Goal: Transaction & Acquisition: Obtain resource

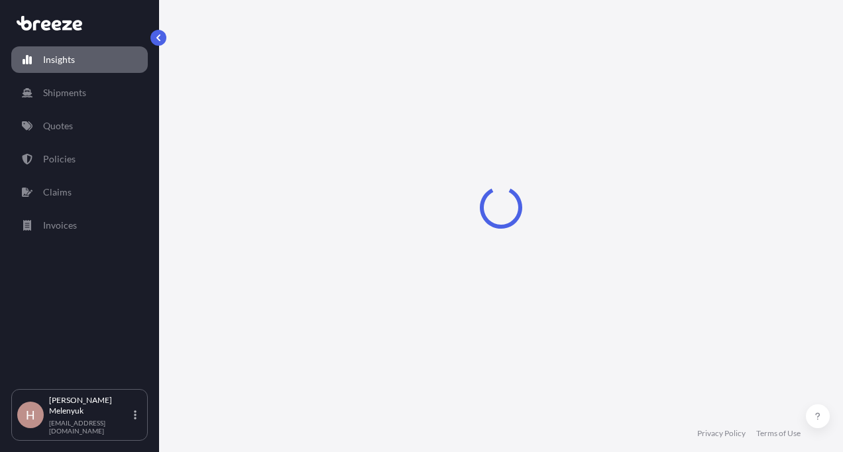
select select "2025"
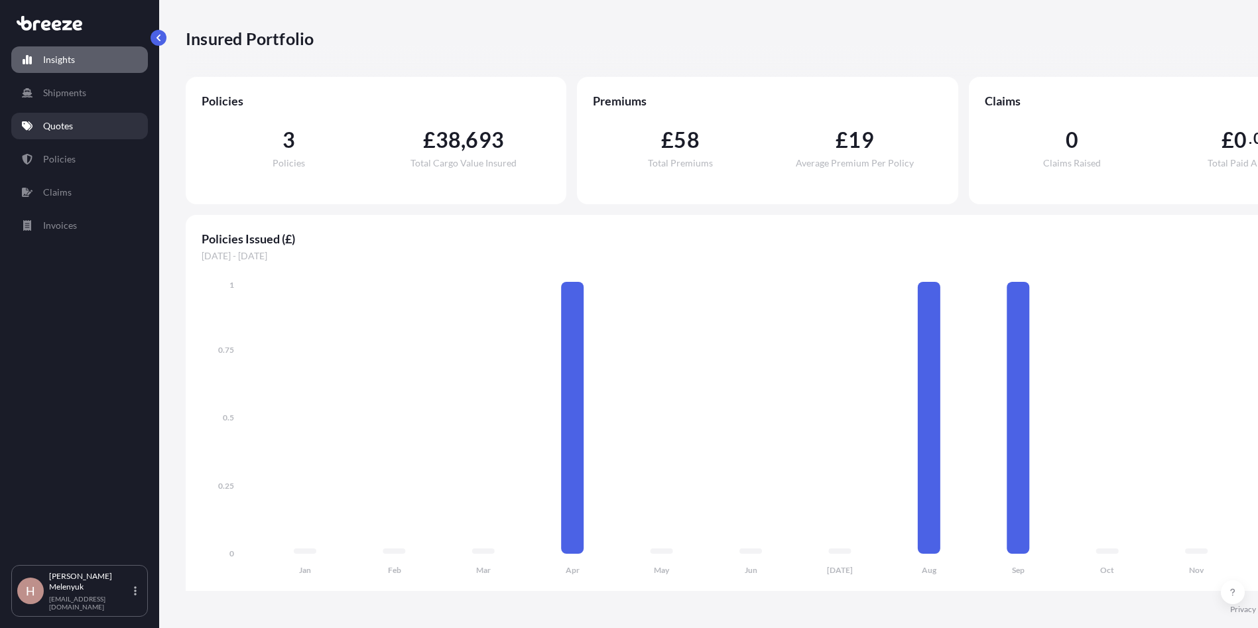
click at [93, 121] on link "Quotes" at bounding box center [79, 126] width 137 height 27
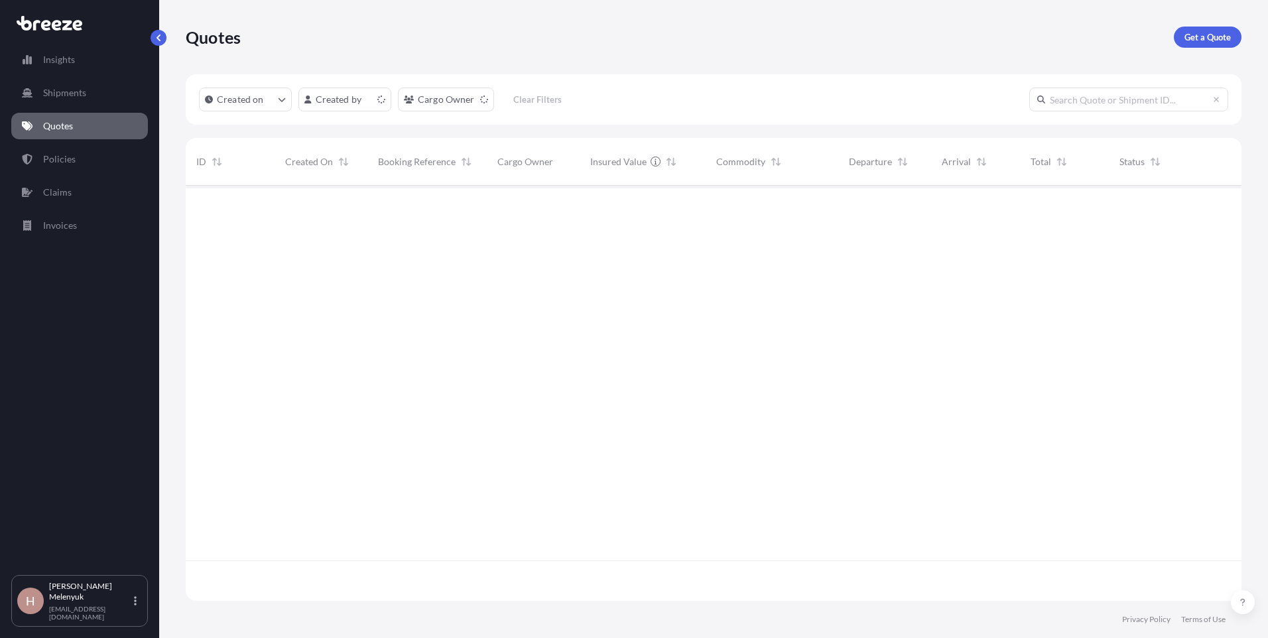
scroll to position [412, 1046]
click at [843, 36] on p "Get a Quote" at bounding box center [1207, 36] width 46 height 13
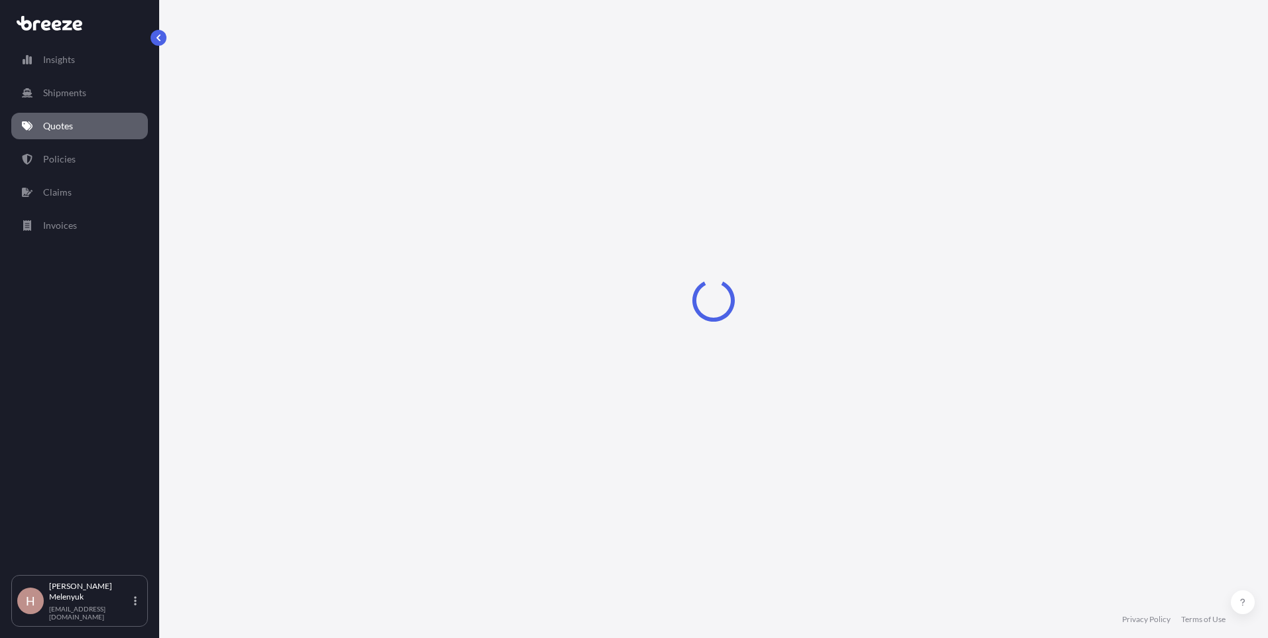
select select "Sea"
select select "1"
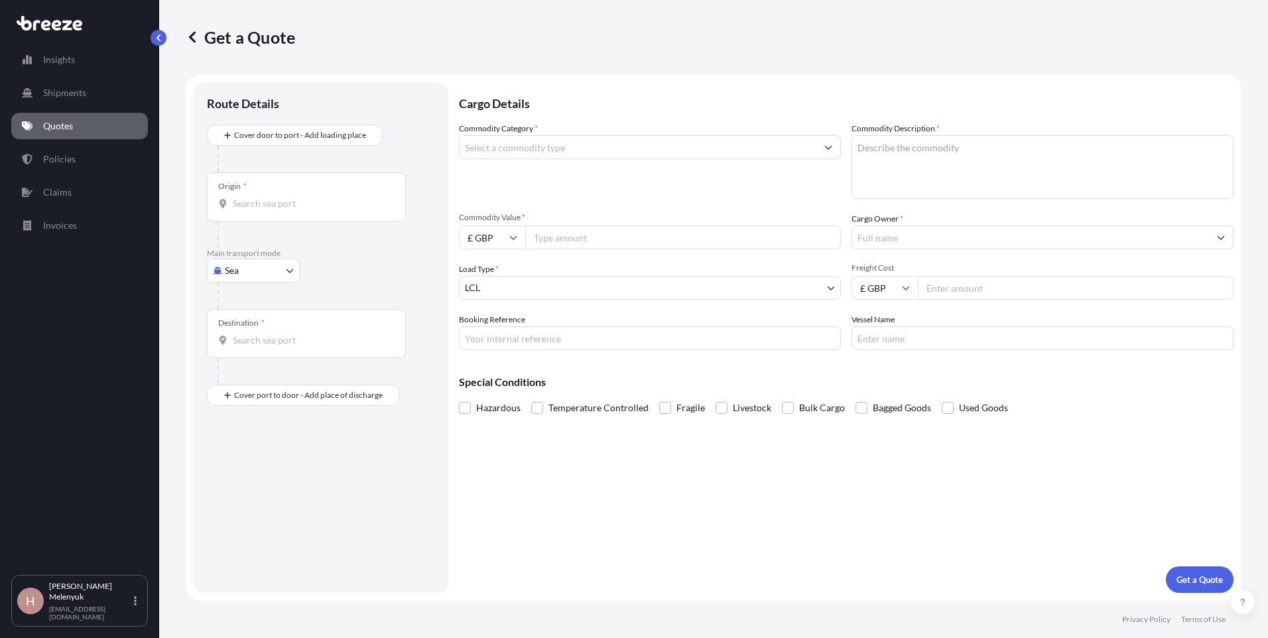
click at [272, 200] on input "Origin *" at bounding box center [311, 203] width 156 height 13
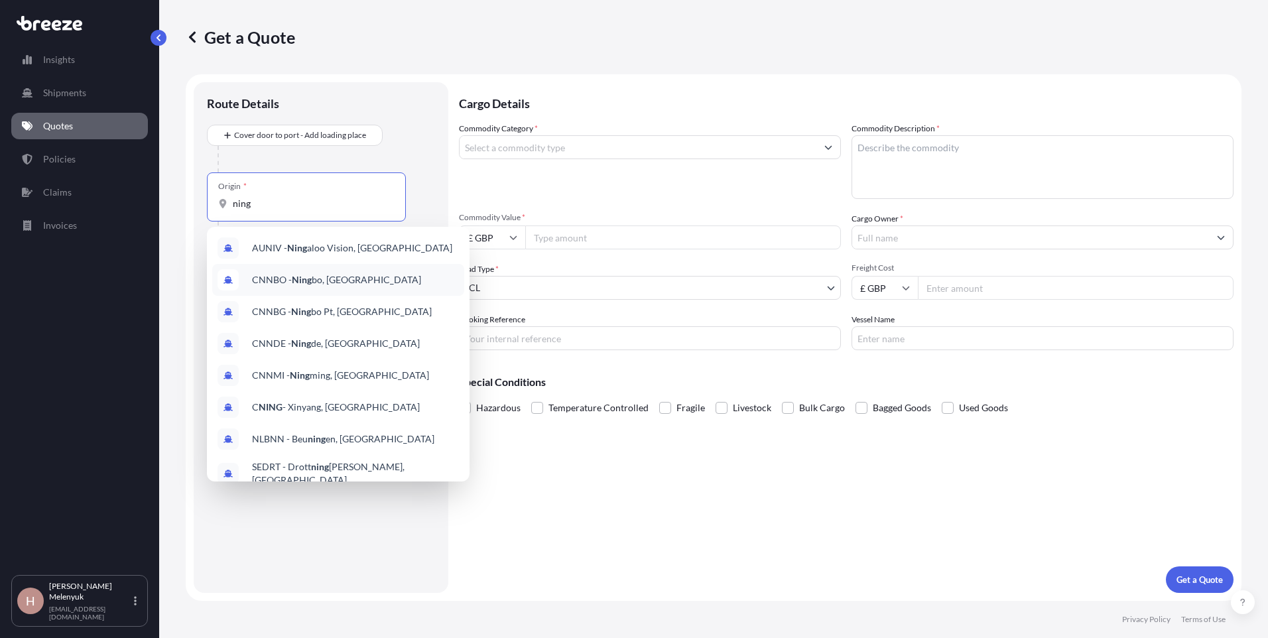
click at [334, 282] on span "CNNBO - [PERSON_NAME], [GEOGRAPHIC_DATA]" at bounding box center [336, 279] width 169 height 13
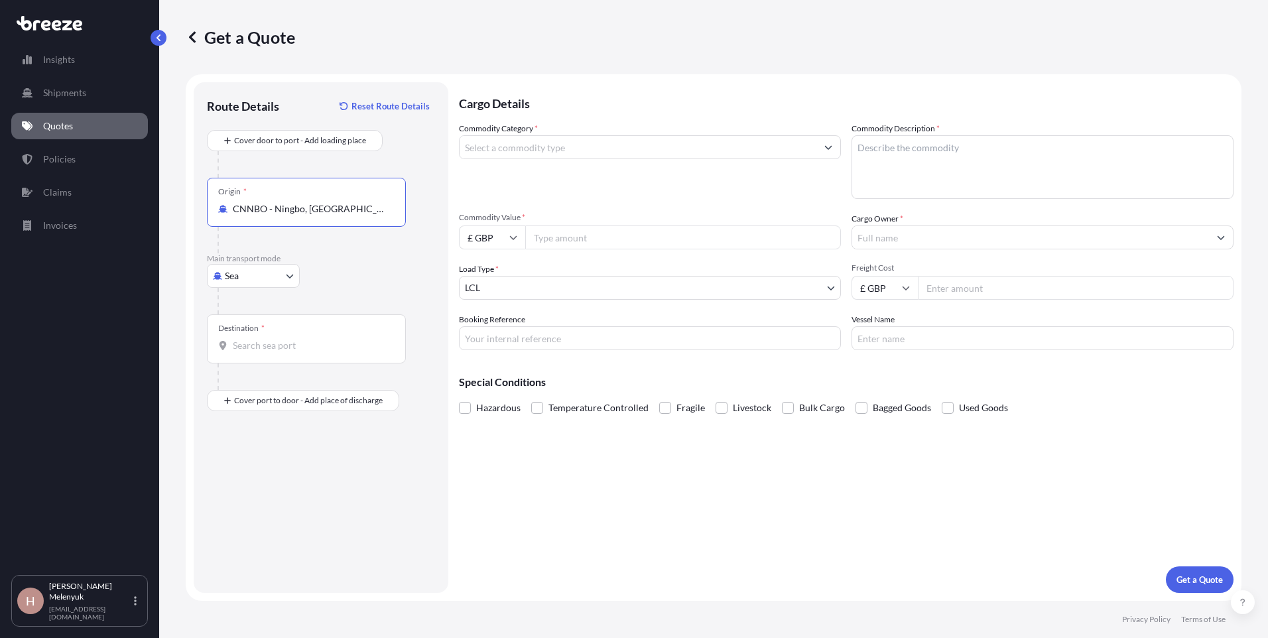
type input "CNNBO - Ningbo, [GEOGRAPHIC_DATA]"
click at [294, 344] on input "Destination *" at bounding box center [311, 345] width 156 height 13
type input "GBFXT - Felixstowe, [GEOGRAPHIC_DATA]"
click at [266, 452] on input "Place of Discharge" at bounding box center [311, 471] width 156 height 13
type input "Hounslow TW5, [GEOGRAPHIC_DATA]"
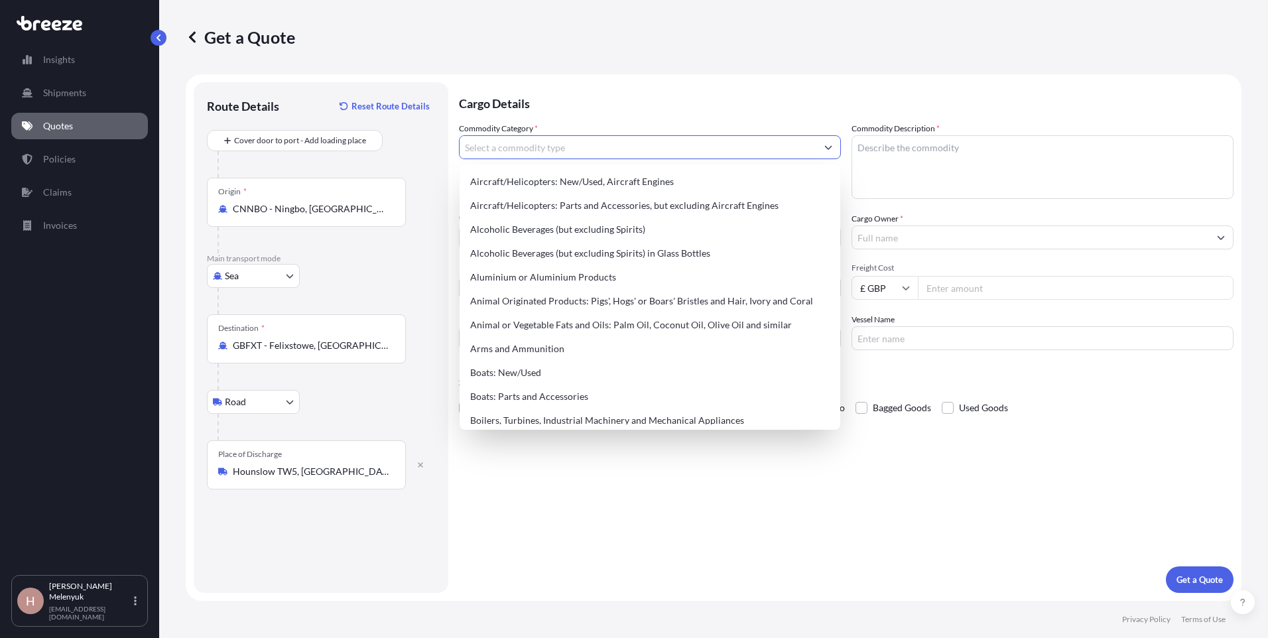
click at [577, 147] on input "Commodity Category *" at bounding box center [637, 147] width 357 height 24
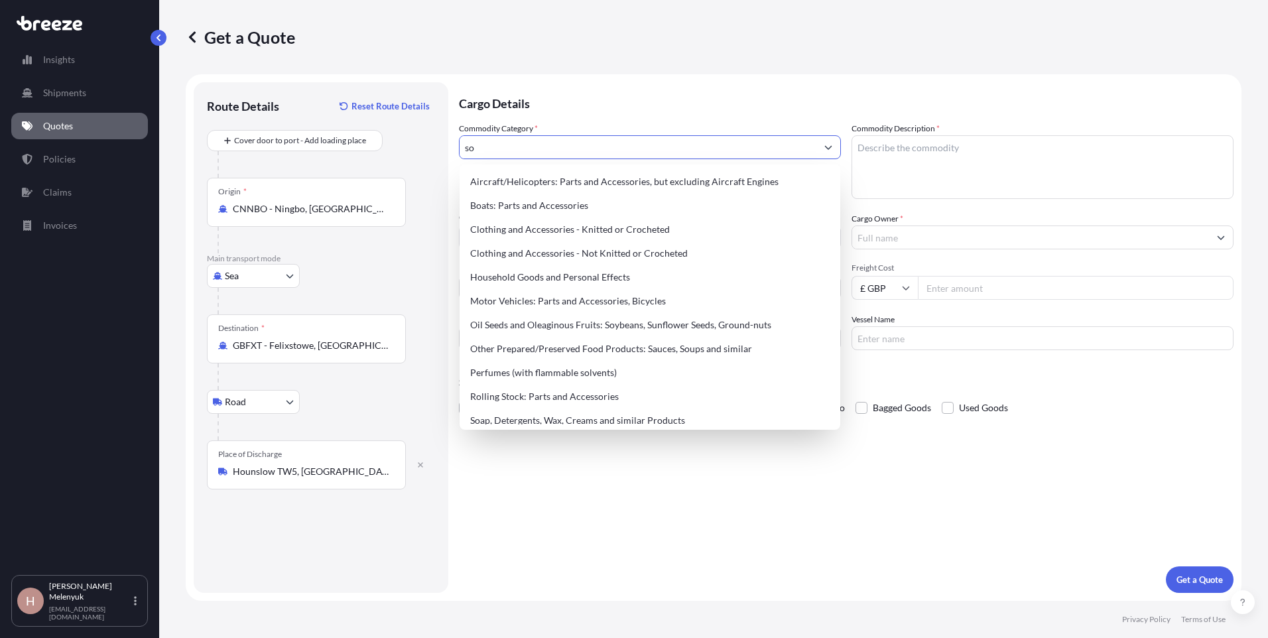
type input "s"
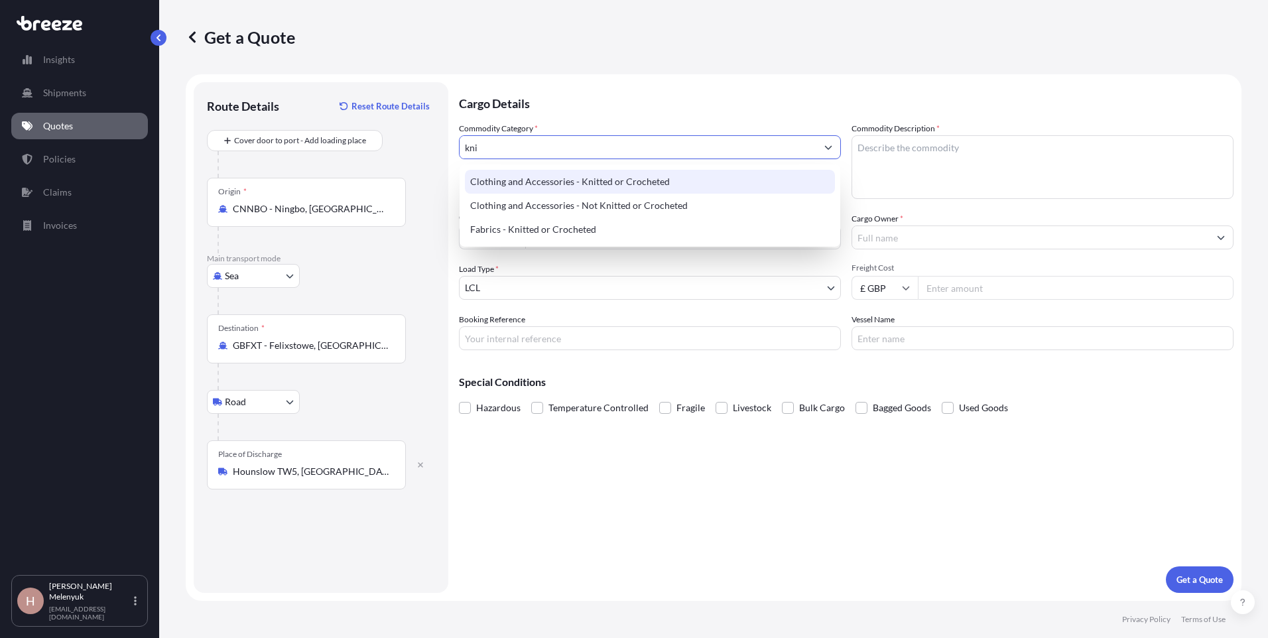
click at [594, 178] on div "Clothing and Accessories - Knitted or Crocheted" at bounding box center [650, 182] width 370 height 24
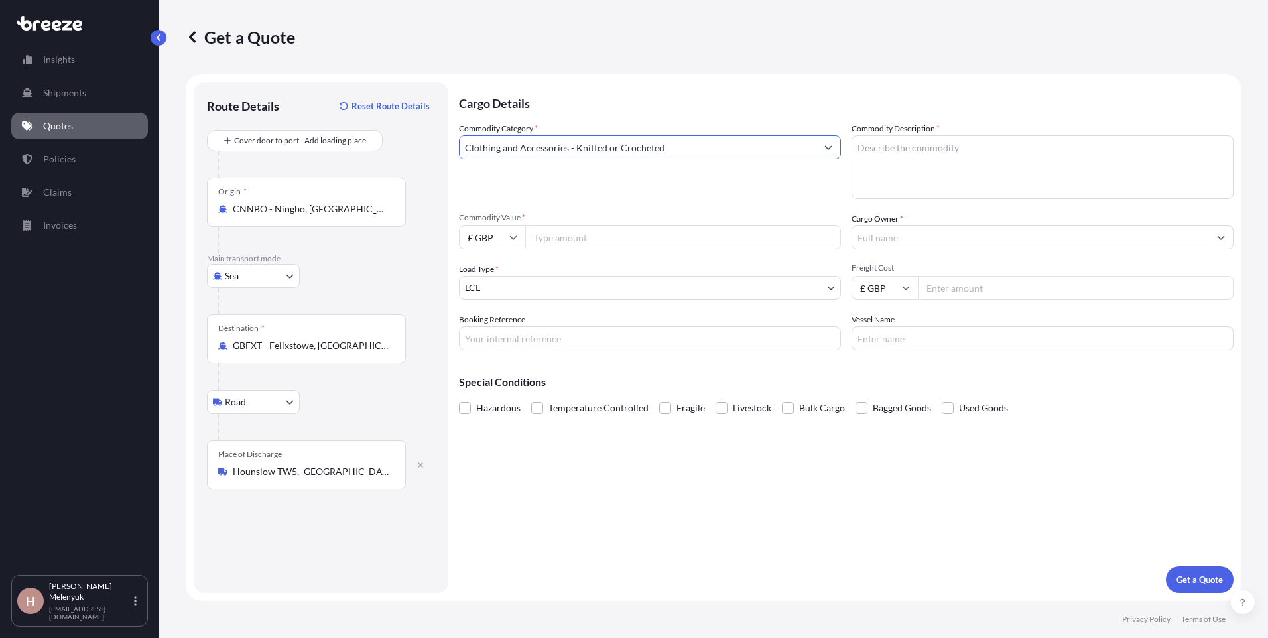
type input "Clothing and Accessories - Knitted or Crocheted"
click at [843, 161] on textarea "Commodity Description *" at bounding box center [1042, 167] width 382 height 64
paste textarea "Commodity : socks"
type textarea "Commodity : socks"
click at [486, 237] on input "£ GBP" at bounding box center [492, 237] width 66 height 24
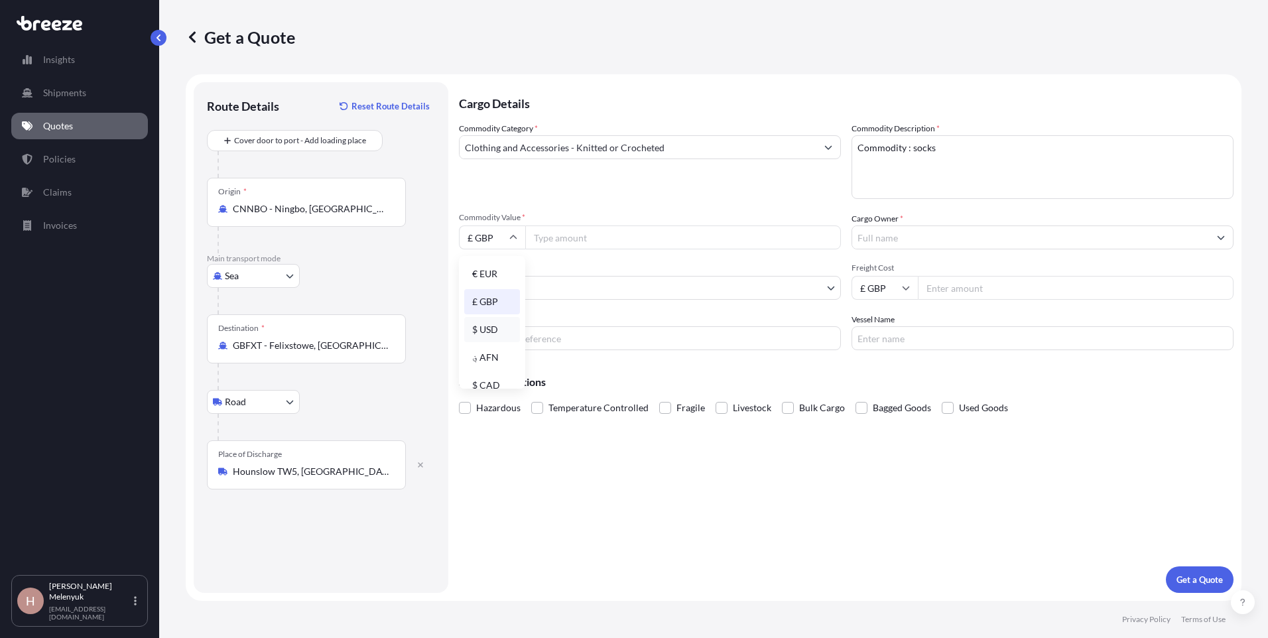
click at [490, 327] on div "$ USD" at bounding box center [492, 329] width 56 height 25
type input "$ USD"
click at [595, 236] on input "Commodity Value *" at bounding box center [683, 237] width 316 height 24
type input "10696.80"
click at [843, 236] on input "Cargo Owner *" at bounding box center [1030, 237] width 357 height 24
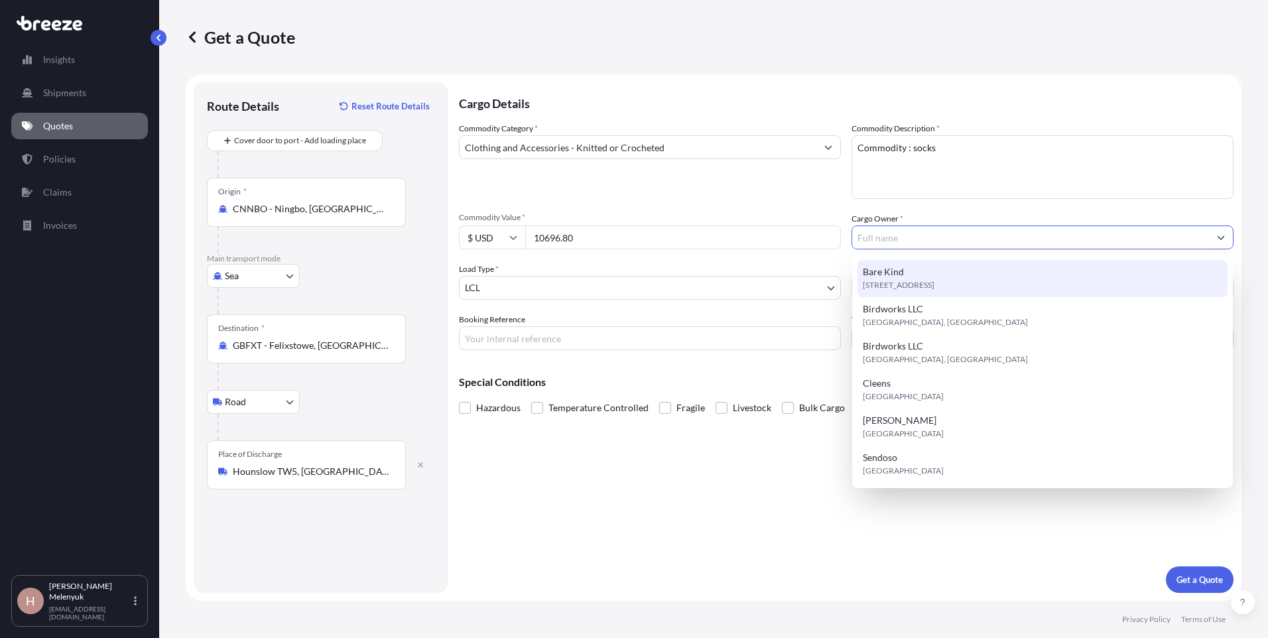
click at [843, 272] on div "Bare Kind [STREET_ADDRESS]" at bounding box center [1042, 278] width 370 height 37
type input "Bare Kind"
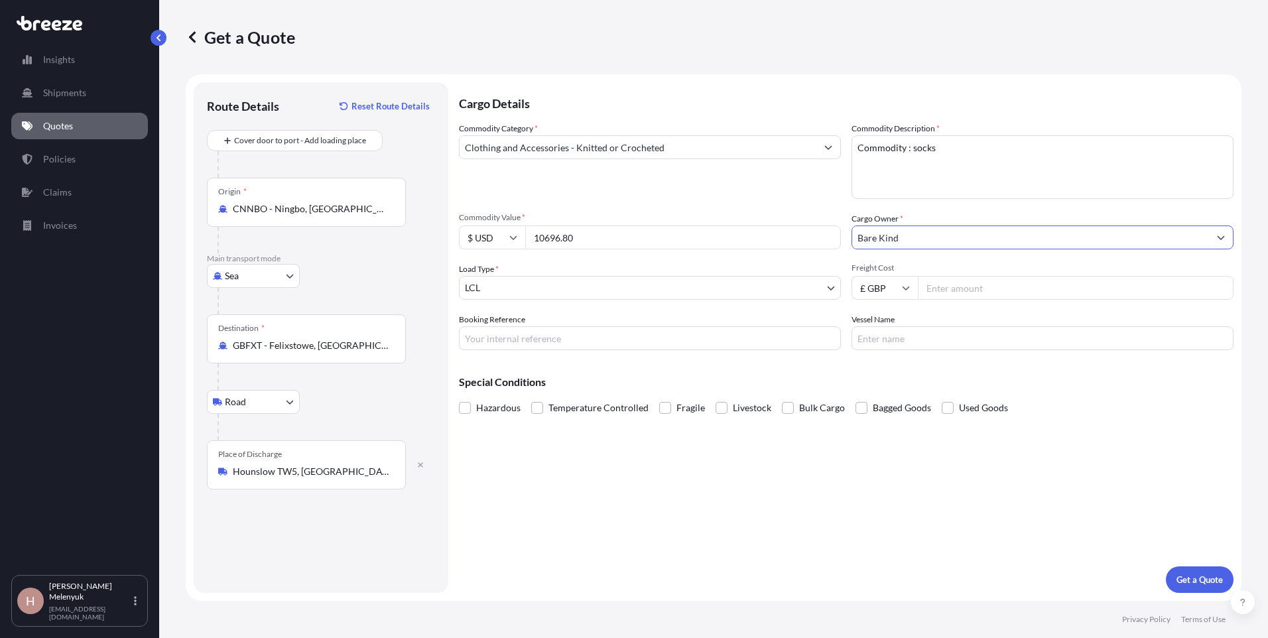
click at [843, 290] on input "Freight Cost" at bounding box center [1076, 288] width 316 height 24
type input "1300"
click at [744, 334] on input "Booking Reference" at bounding box center [650, 338] width 382 height 24
paste input "25122061"
type input "25122061"
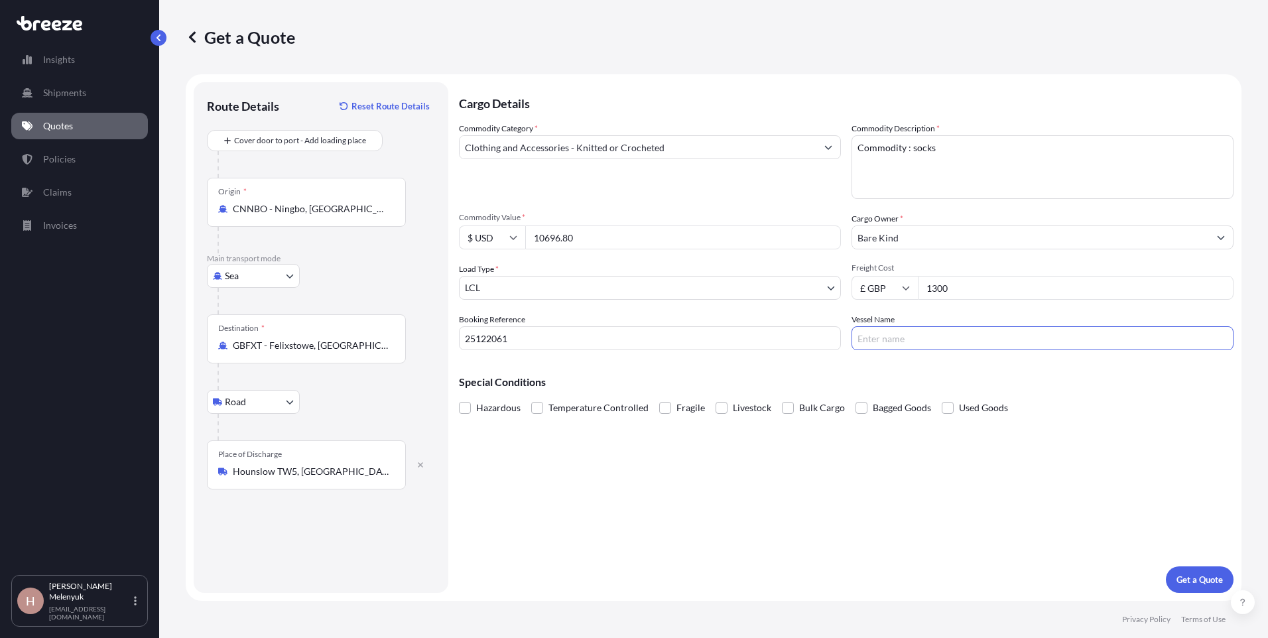
click at [843, 330] on input "Vessel Name" at bounding box center [1042, 338] width 382 height 24
click at [843, 339] on input "ALOT" at bounding box center [1042, 338] width 382 height 24
type input "Forever ALOT"
drag, startPoint x: 924, startPoint y: 337, endPoint x: 646, endPoint y: 320, distance: 277.7
click at [646, 320] on div "Commodity Category * Clothing and Accessories - Knitted or Crocheted Commodity …" at bounding box center [846, 236] width 774 height 228
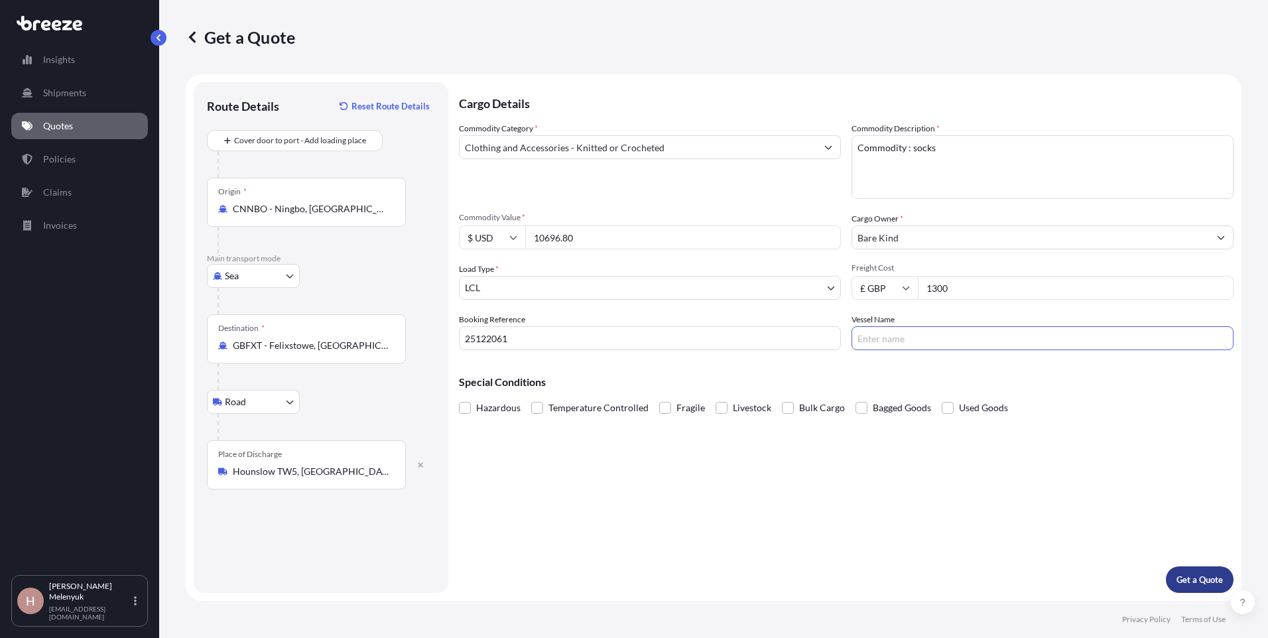
click at [843, 452] on button "Get a Quote" at bounding box center [1200, 579] width 68 height 27
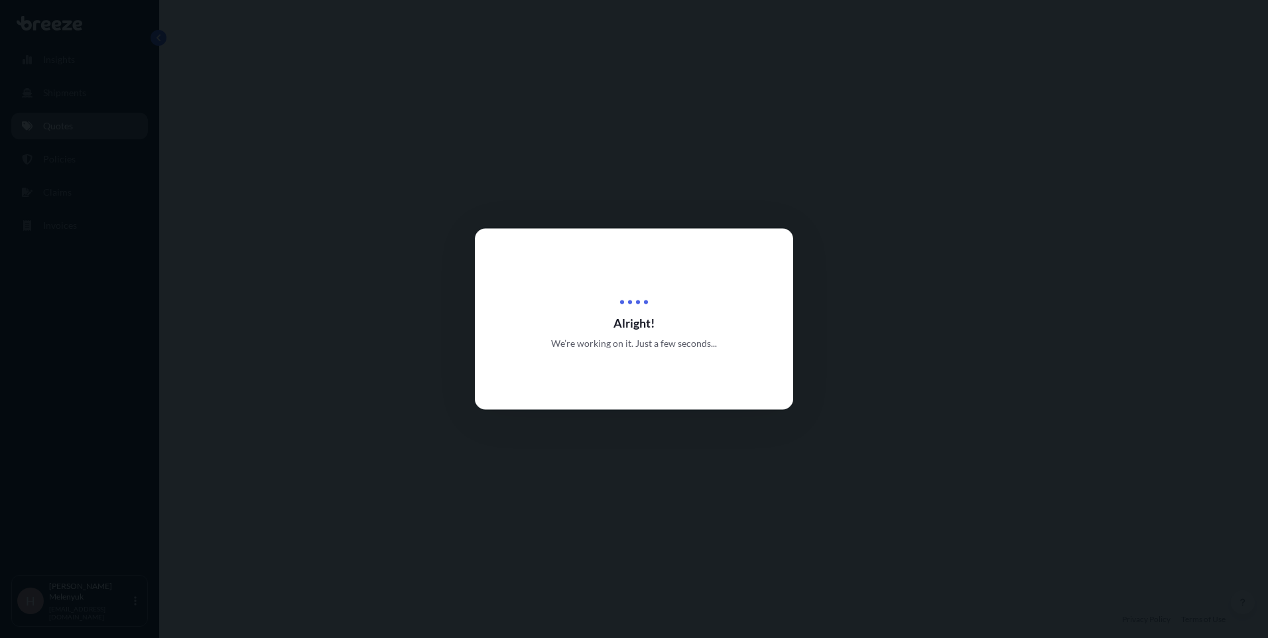
select select "Sea"
select select "Road"
select select "1"
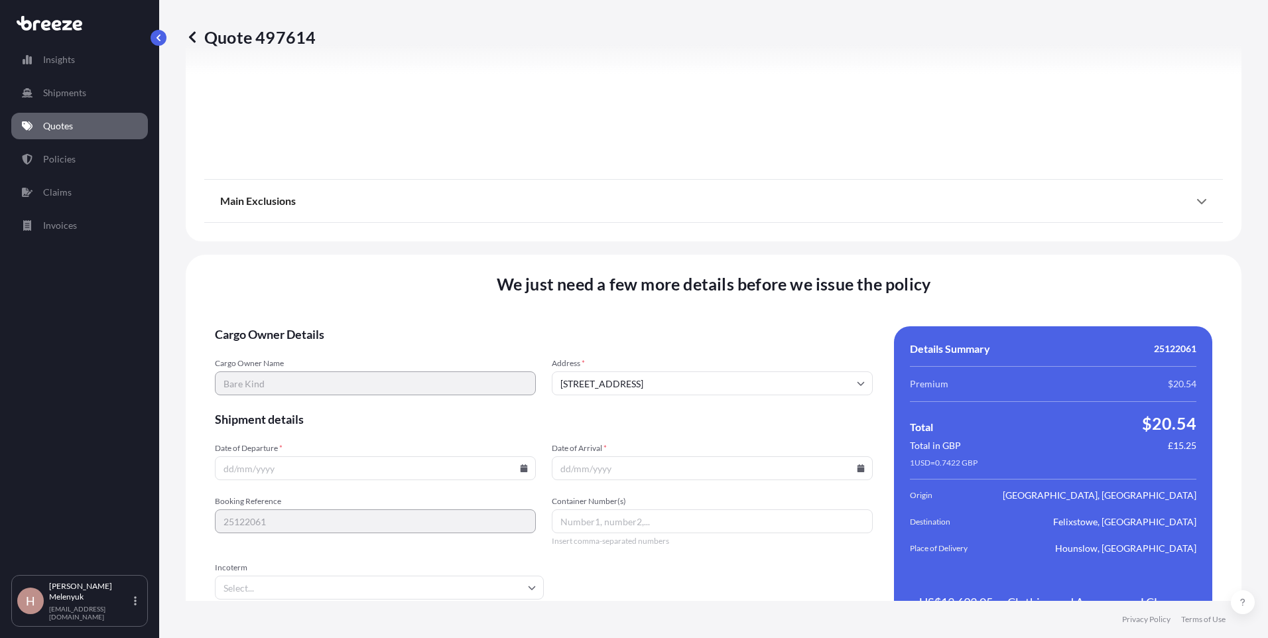
scroll to position [1573, 0]
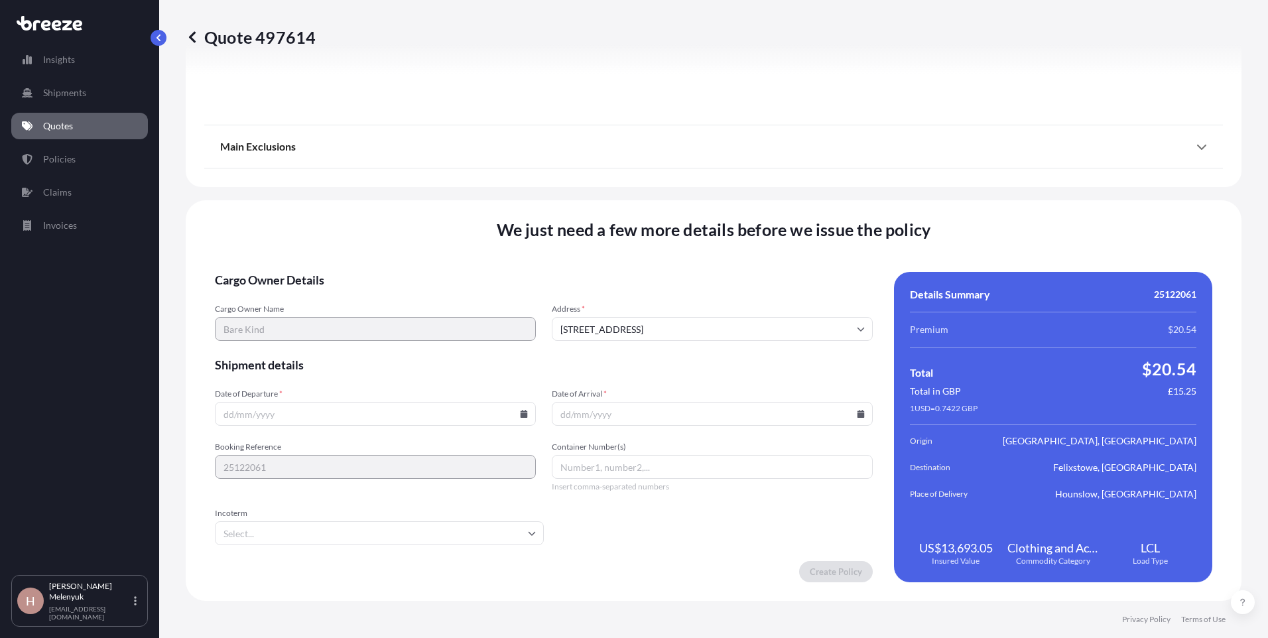
click at [371, 406] on input "Date of Departure *" at bounding box center [375, 414] width 321 height 24
click at [521, 410] on icon at bounding box center [524, 414] width 8 height 8
click at [344, 347] on button "27" at bounding box center [342, 345] width 21 height 21
type input "[DATE]"
click at [573, 408] on input "Date of Arrival *" at bounding box center [712, 414] width 321 height 24
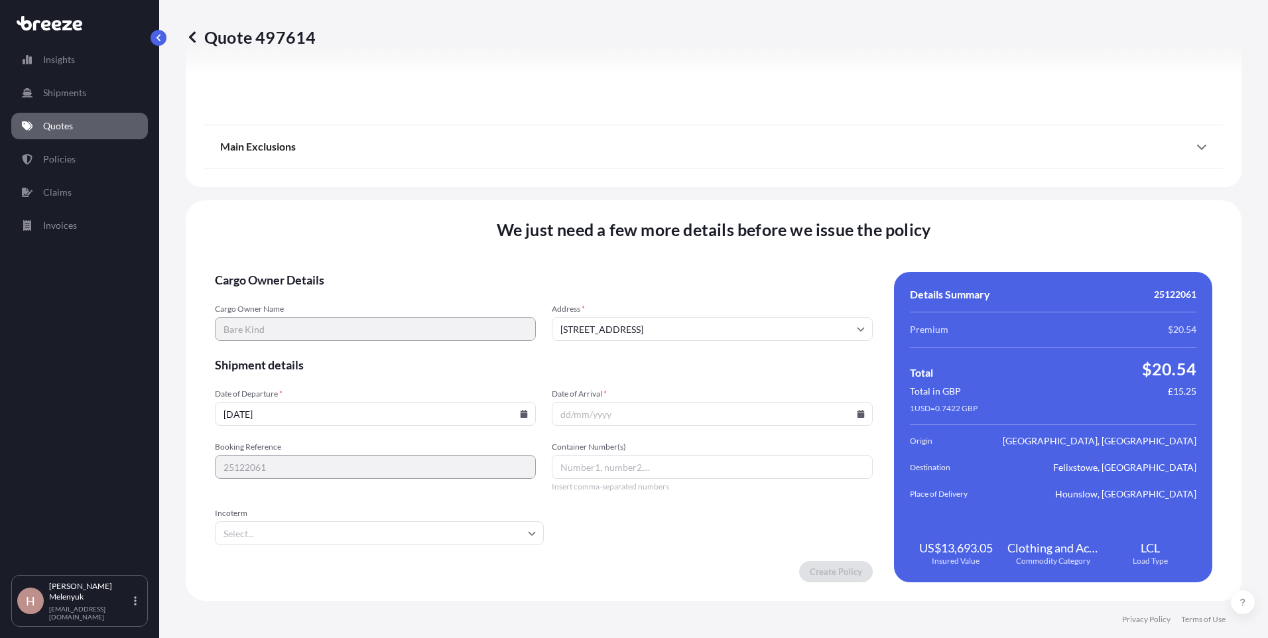
click at [843, 416] on icon at bounding box center [860, 414] width 7 height 8
click at [804, 190] on button at bounding box center [797, 190] width 21 height 21
click at [802, 243] on button "5" at bounding box center [800, 245] width 21 height 21
type input "[DATE]"
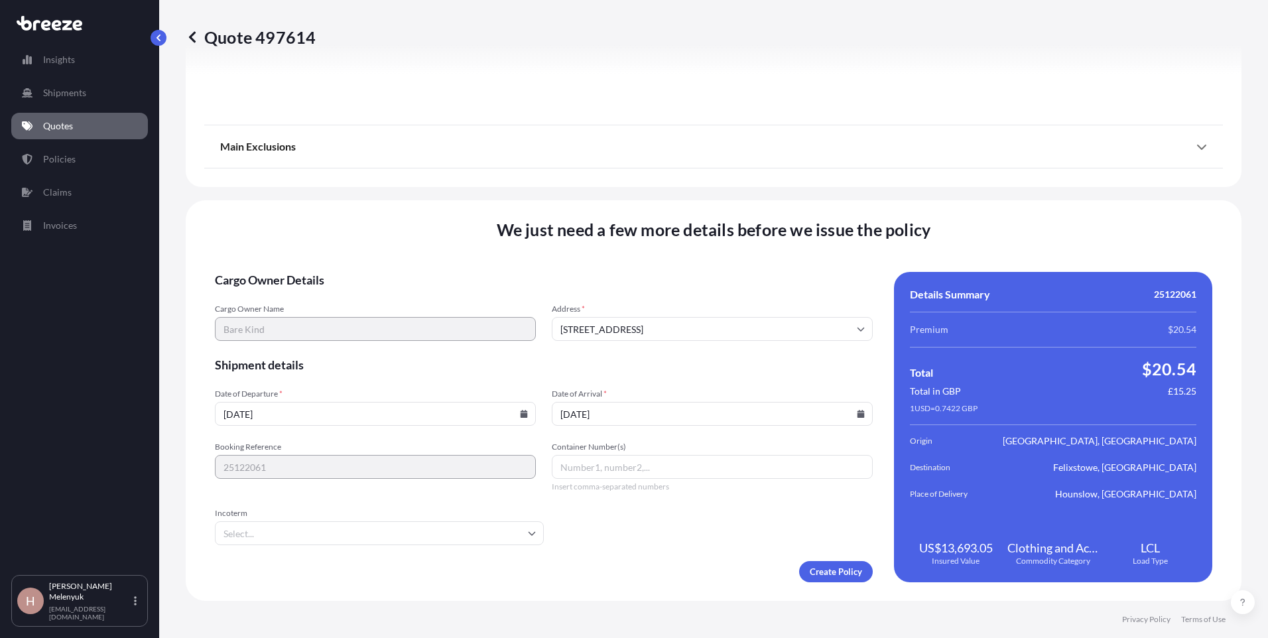
click at [503, 452] on input "Incoterm" at bounding box center [379, 533] width 329 height 24
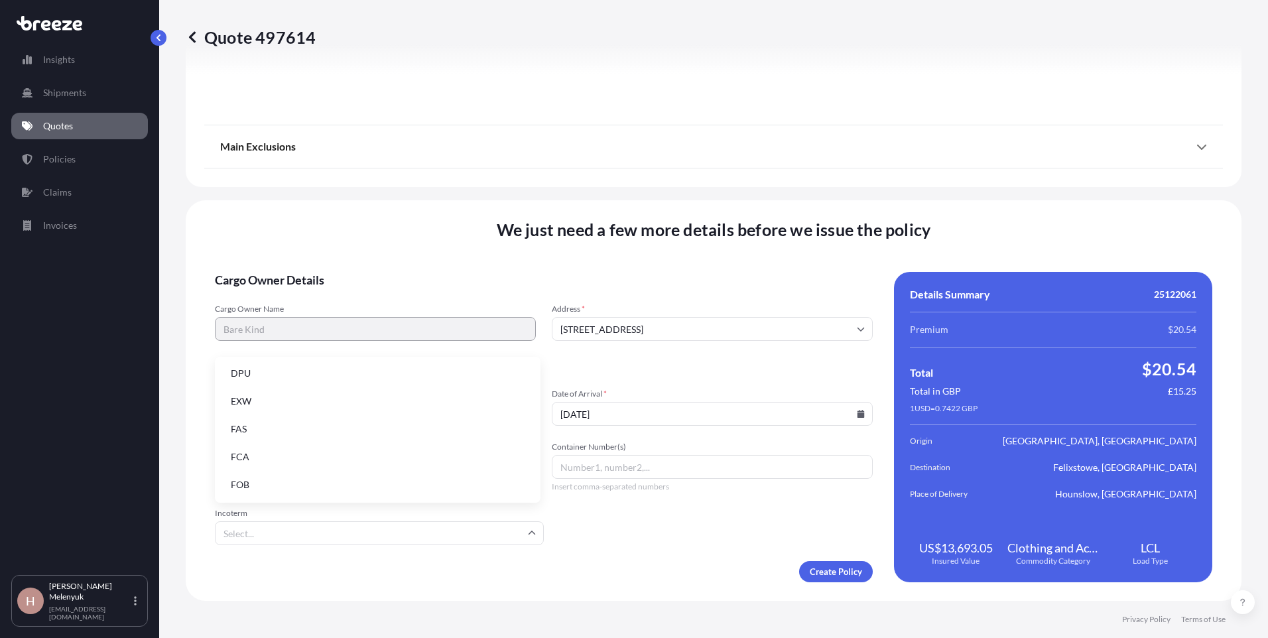
scroll to position [168, 0]
click at [437, 452] on li "FOB" at bounding box center [377, 485] width 315 height 25
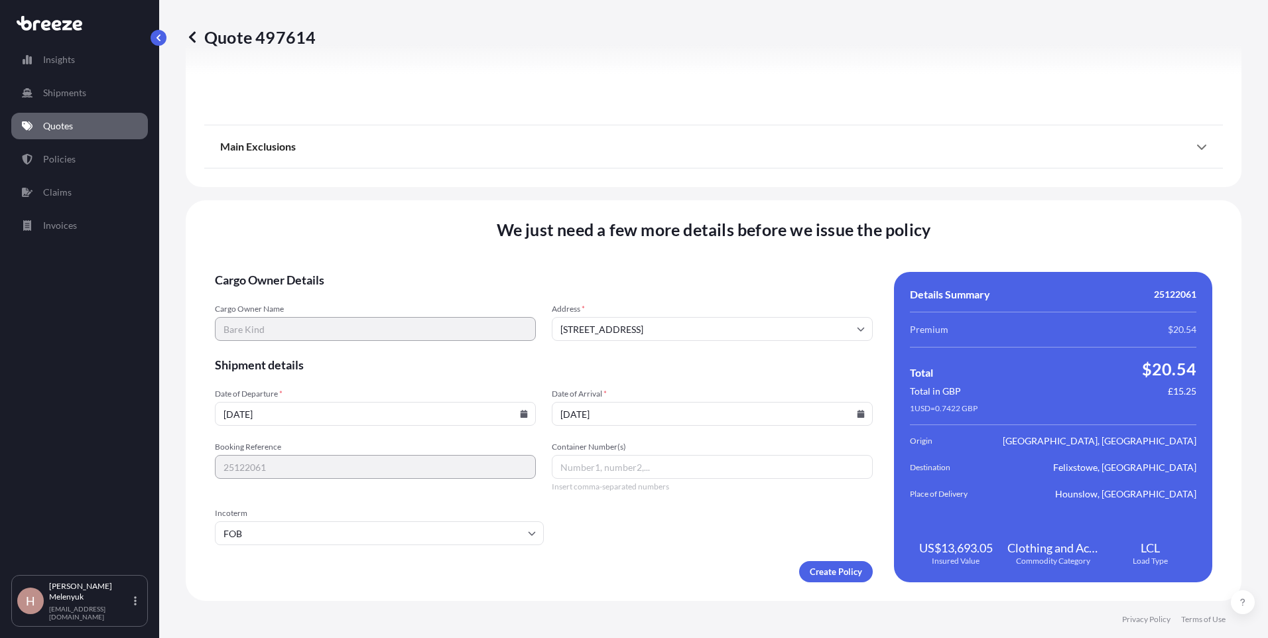
click at [608, 452] on div "Create Policy" at bounding box center [544, 571] width 658 height 21
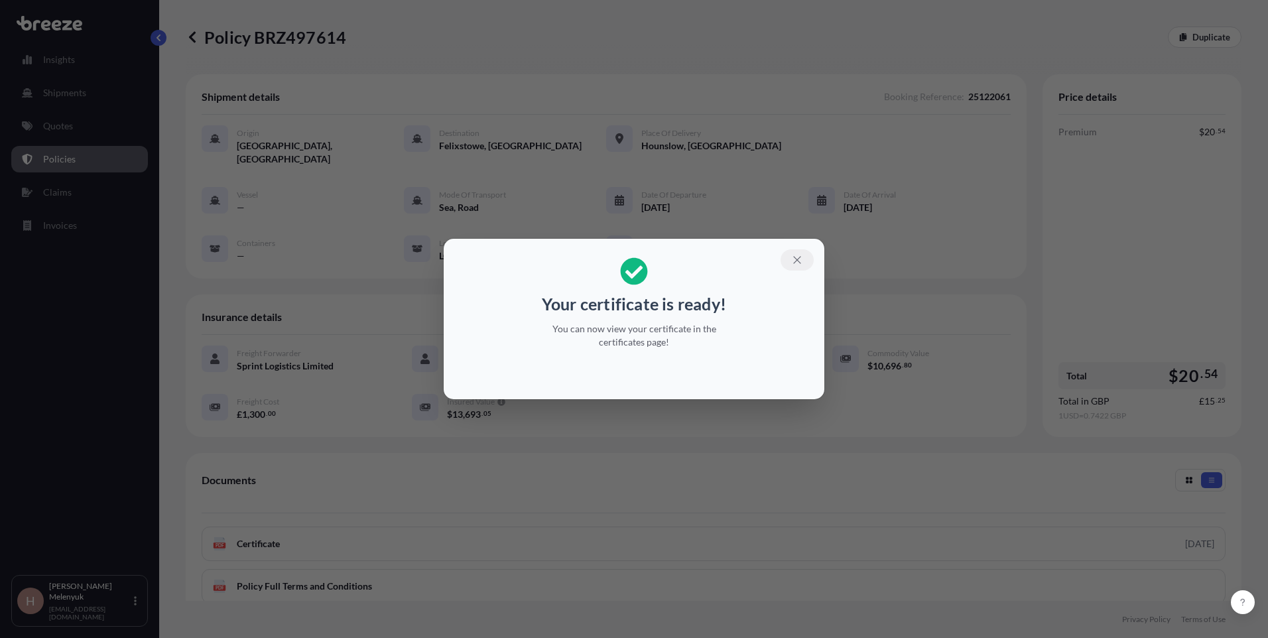
click at [804, 259] on button "button" at bounding box center [796, 259] width 33 height 21
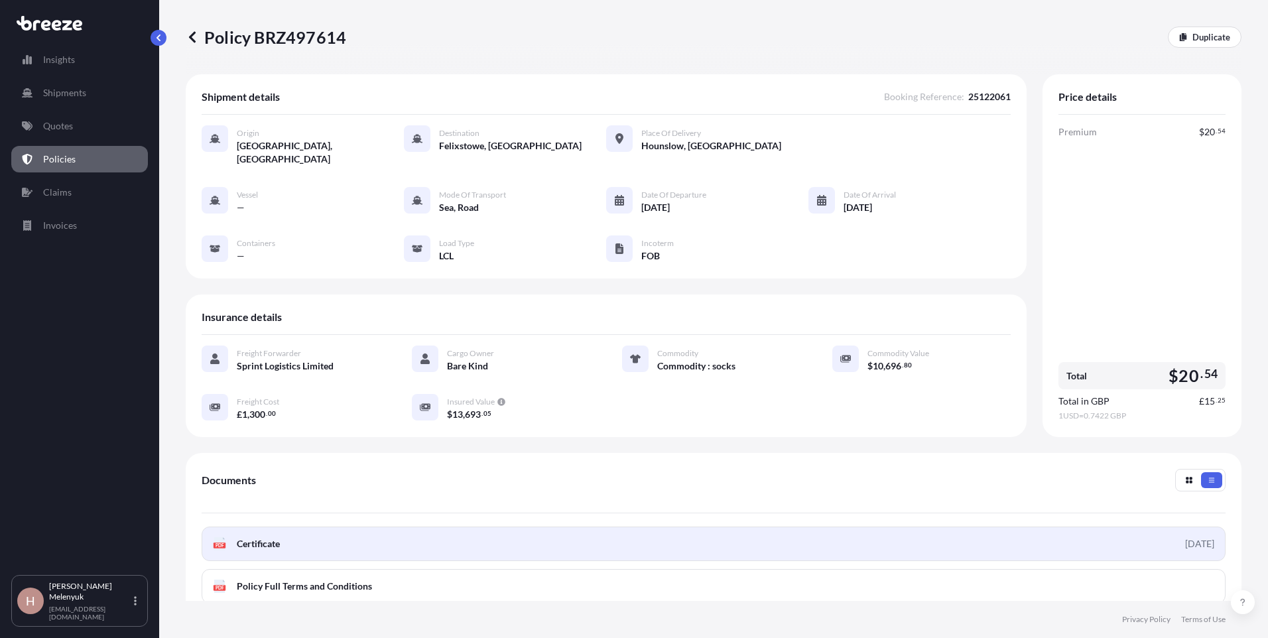
click at [843, 452] on link "PDF Certificate [DATE]" at bounding box center [714, 543] width 1024 height 34
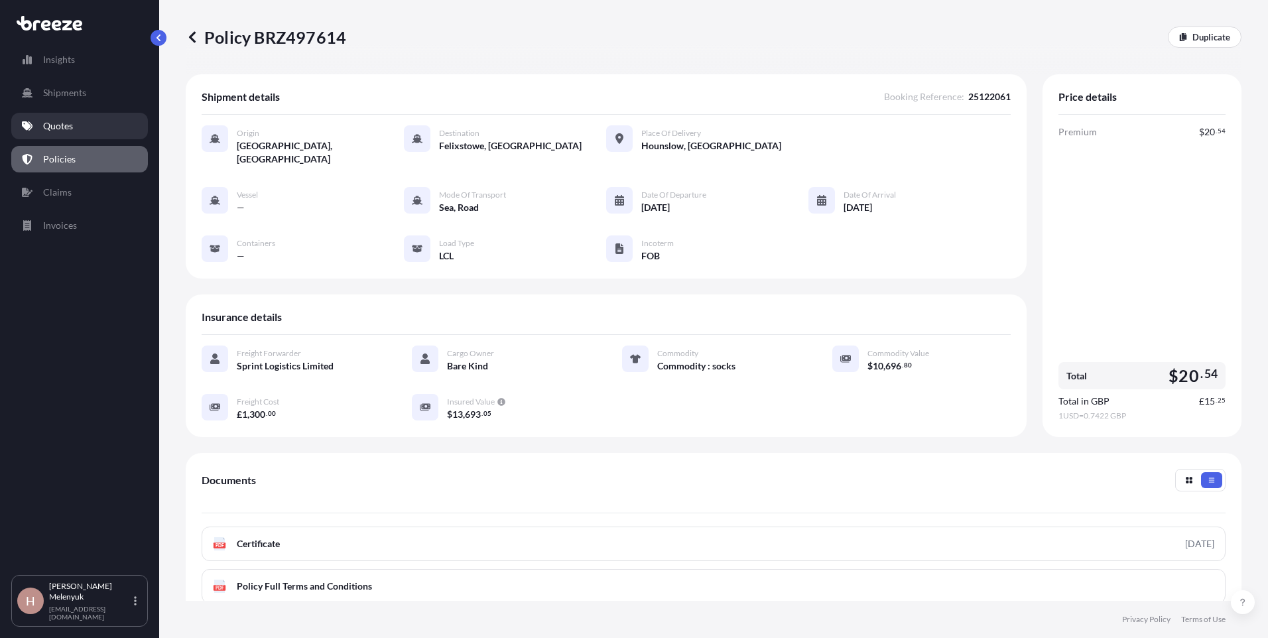
click at [82, 127] on link "Quotes" at bounding box center [79, 126] width 137 height 27
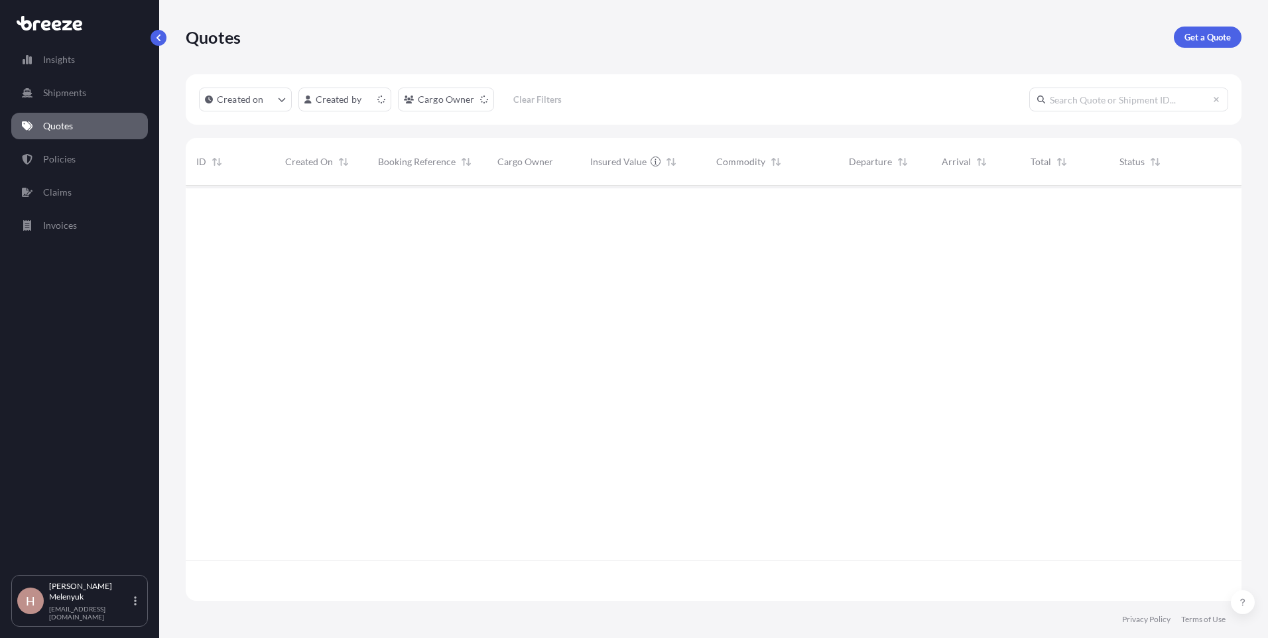
scroll to position [412, 1046]
click at [70, 156] on p "Policies" at bounding box center [59, 158] width 32 height 13
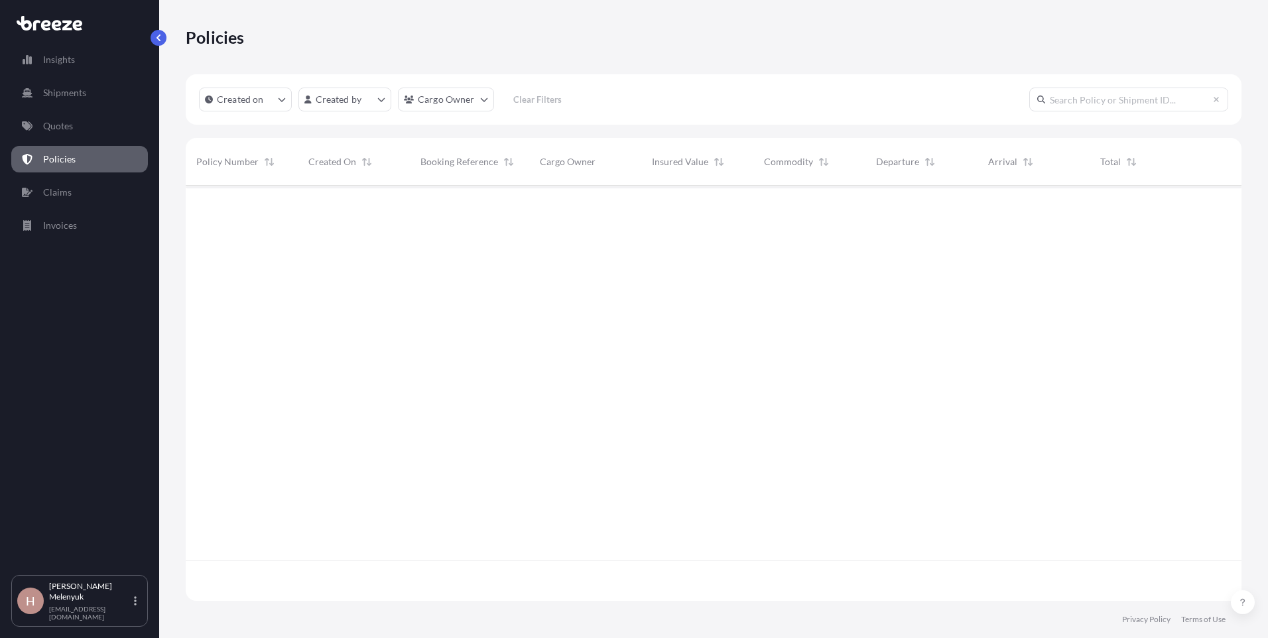
scroll to position [412, 1046]
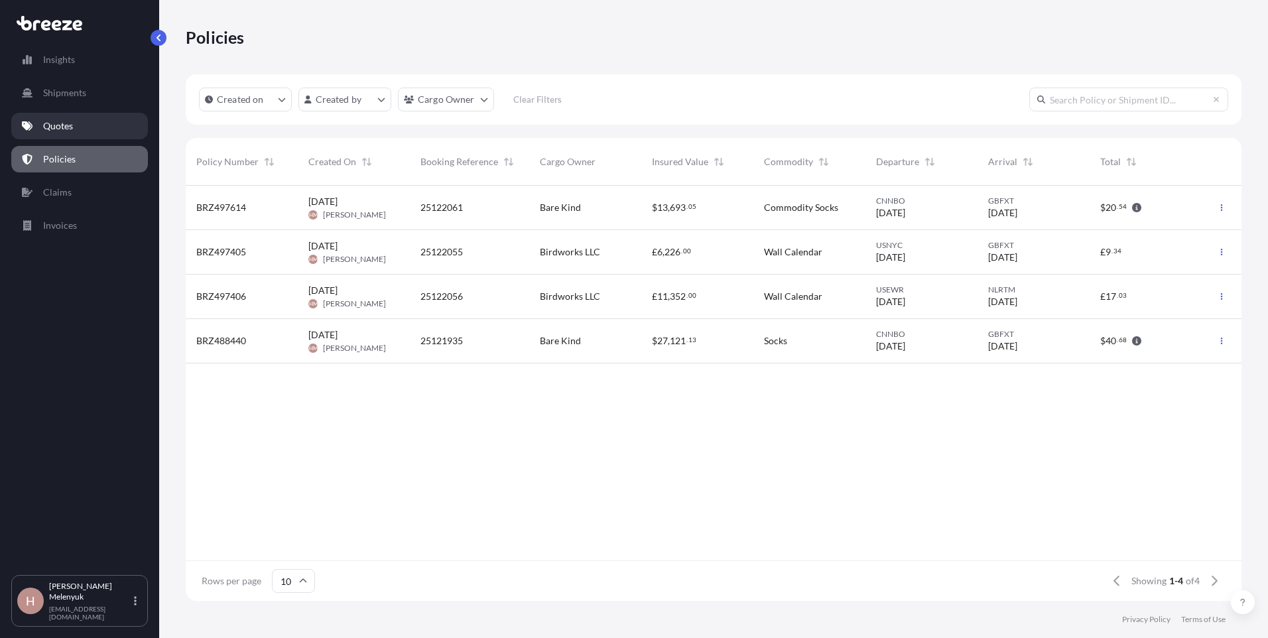
click at [88, 125] on link "Quotes" at bounding box center [79, 126] width 137 height 27
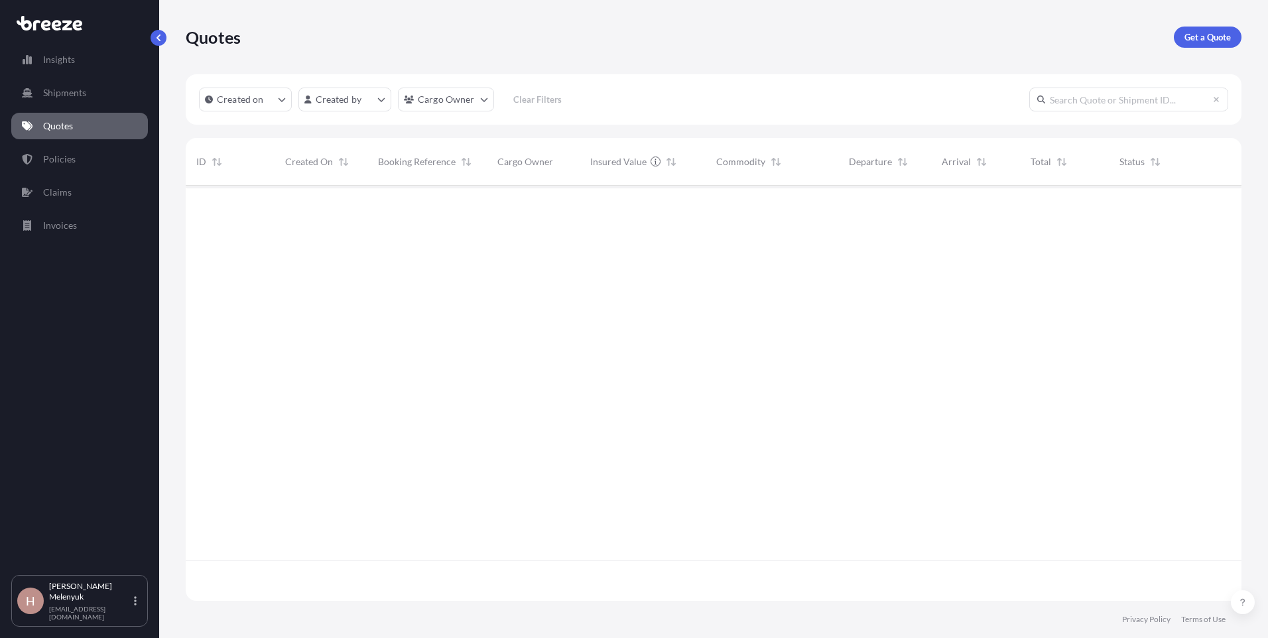
scroll to position [412, 1046]
click at [843, 32] on p "Get a Quote" at bounding box center [1207, 36] width 46 height 13
select select "Sea"
select select "1"
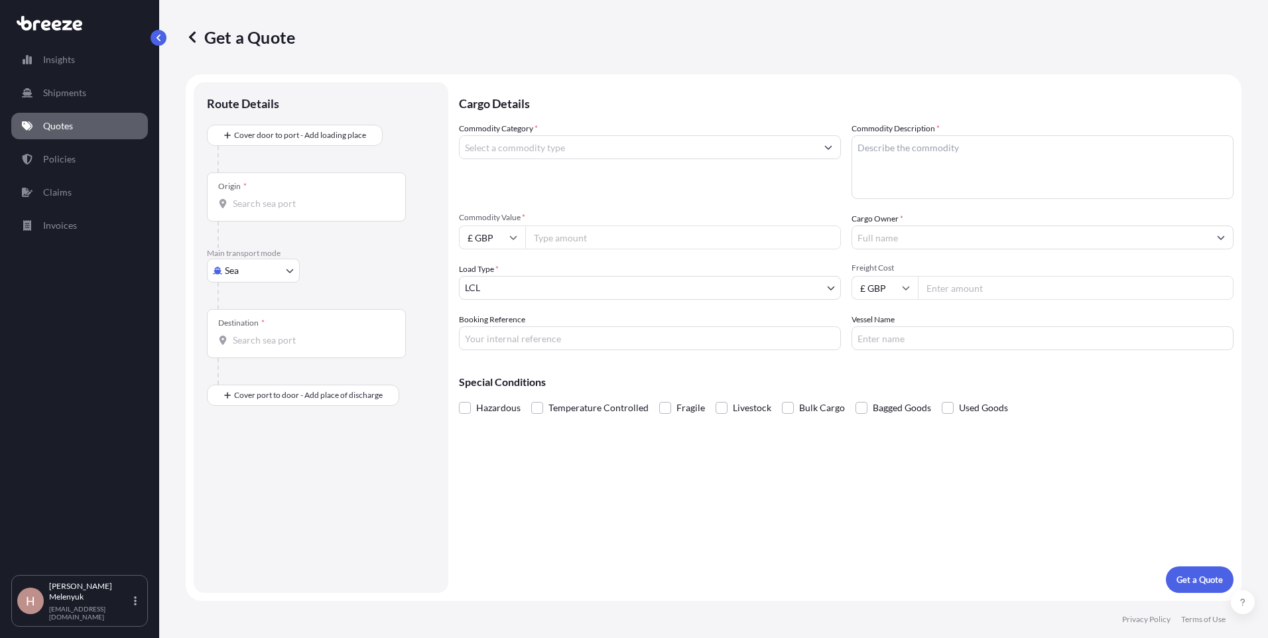
click at [510, 129] on label "Commodity Category *" at bounding box center [498, 128] width 79 height 13
click at [510, 135] on input "Commodity Category *" at bounding box center [637, 147] width 357 height 24
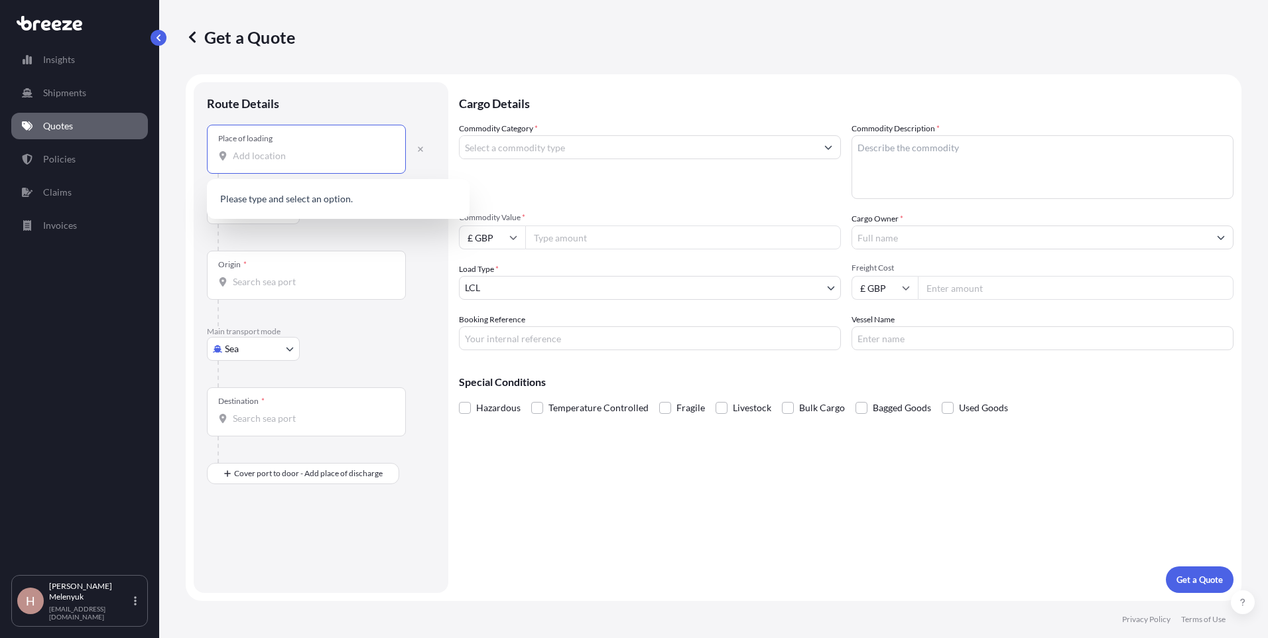
click at [297, 160] on input "Place of loading" at bounding box center [311, 155] width 156 height 13
click at [269, 161] on input "Place of loading" at bounding box center [311, 155] width 156 height 13
paste input "[STREET_ADDRESS][PERSON_NAME]"
click at [295, 198] on span "[STREET_ADDRESS][PERSON_NAME]" at bounding box center [330, 200] width 156 height 13
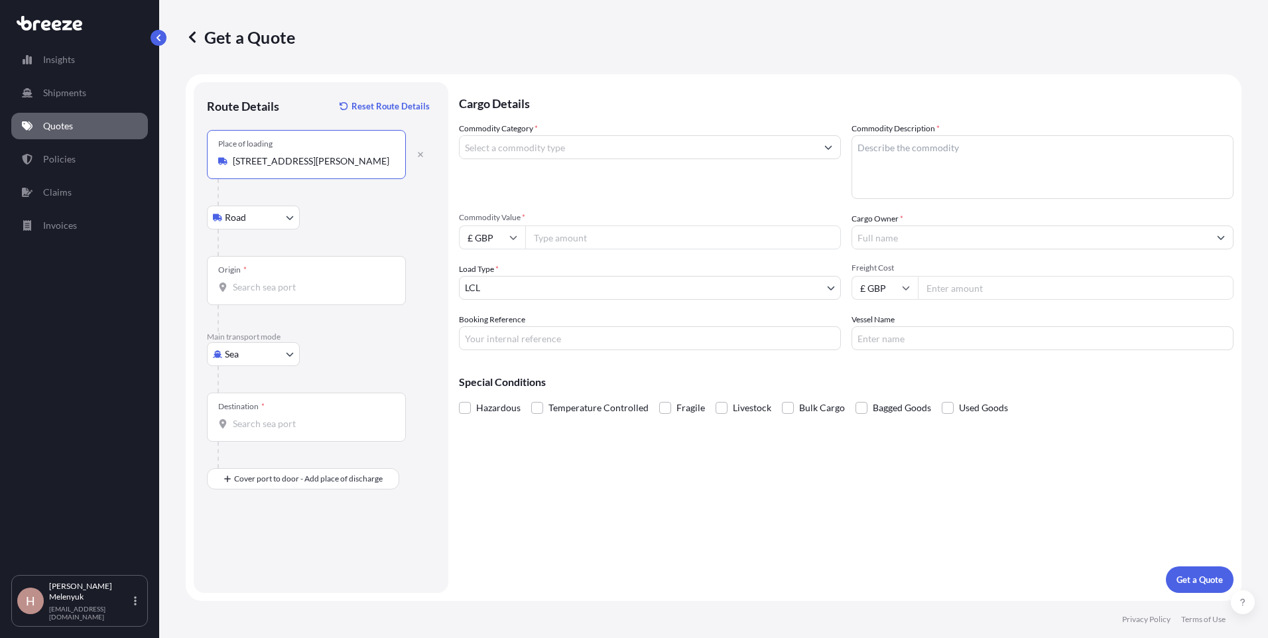
type input "[STREET_ADDRESS][PERSON_NAME]"
click at [280, 279] on div "Origin *" at bounding box center [306, 280] width 199 height 49
click at [280, 280] on input "Origin *" at bounding box center [311, 286] width 156 height 13
click at [243, 290] on input "Origin * Please select an origin" at bounding box center [311, 286] width 156 height 13
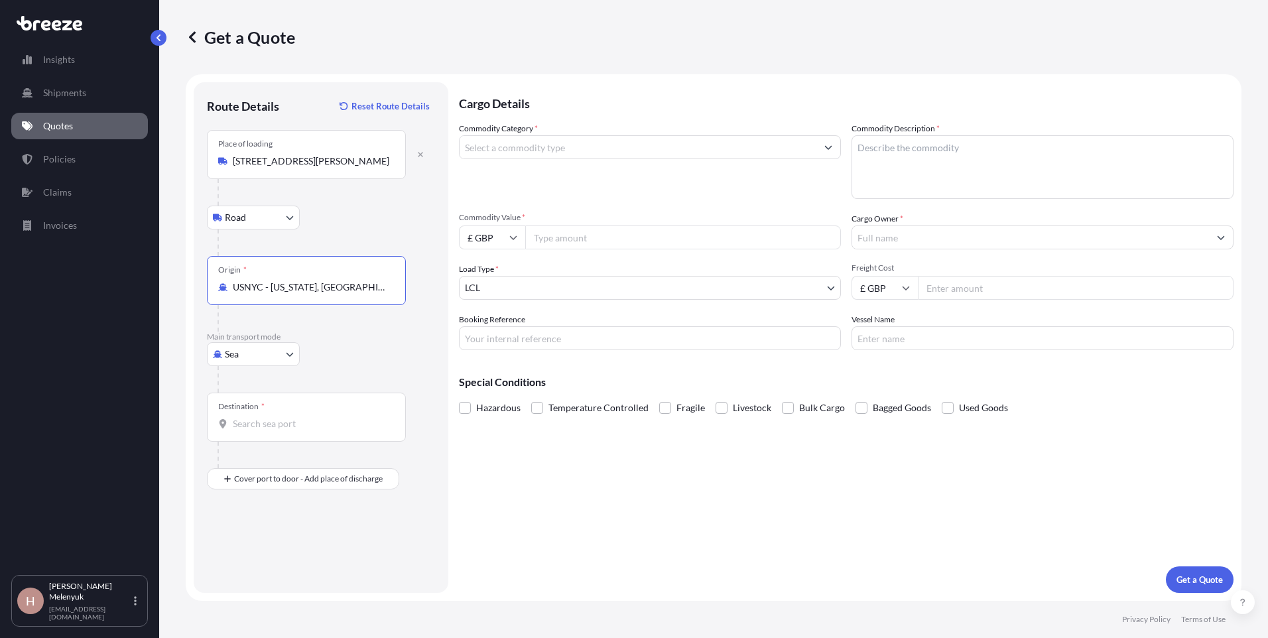
type input "USNYC - [US_STATE], [GEOGRAPHIC_DATA]"
click at [258, 429] on input "Destination *" at bounding box center [311, 423] width 156 height 13
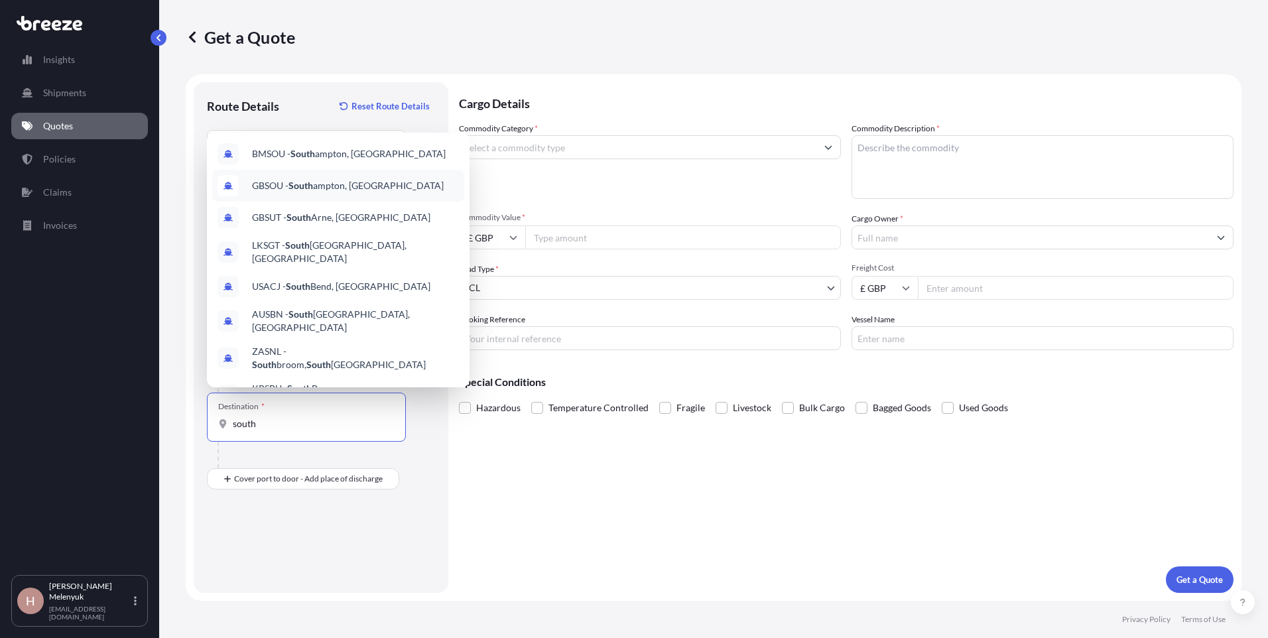
click at [331, 180] on span "GBSOU - [GEOGRAPHIC_DATA], [GEOGRAPHIC_DATA]" at bounding box center [348, 185] width 192 height 13
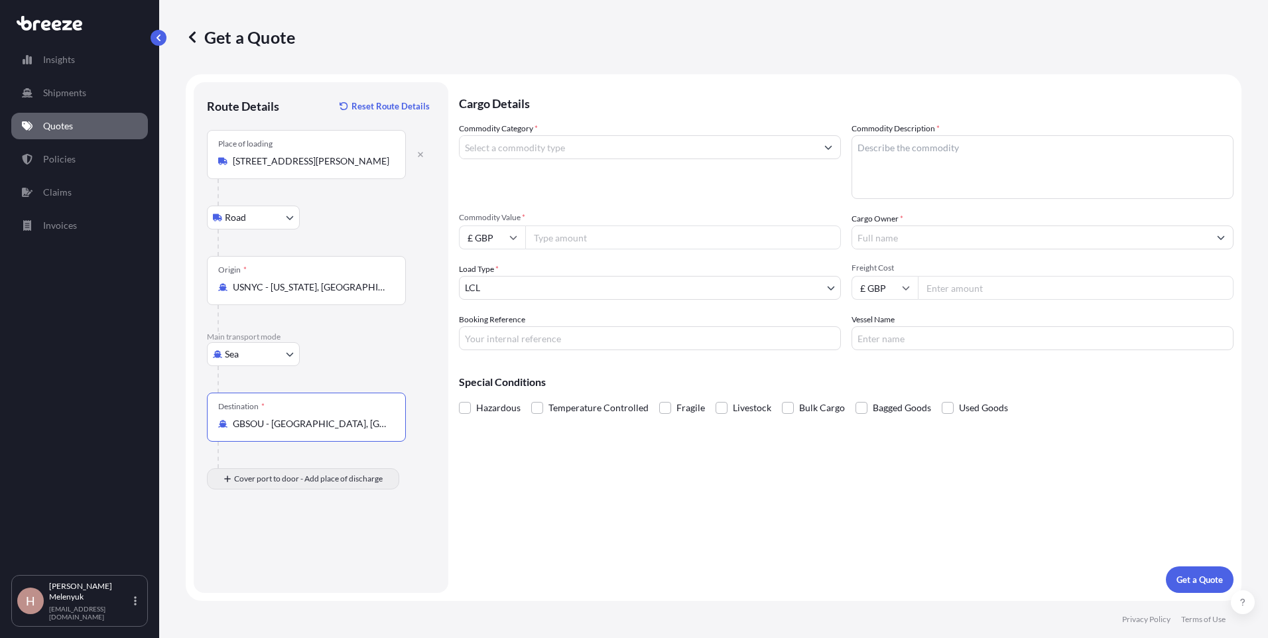
type input "GBSOU - [GEOGRAPHIC_DATA], [GEOGRAPHIC_DATA]"
click at [254, 452] on input "Place of Discharge" at bounding box center [311, 549] width 156 height 13
type input "Hounslow TW5, [GEOGRAPHIC_DATA]"
click at [595, 149] on input "Commodity Category *" at bounding box center [637, 147] width 357 height 24
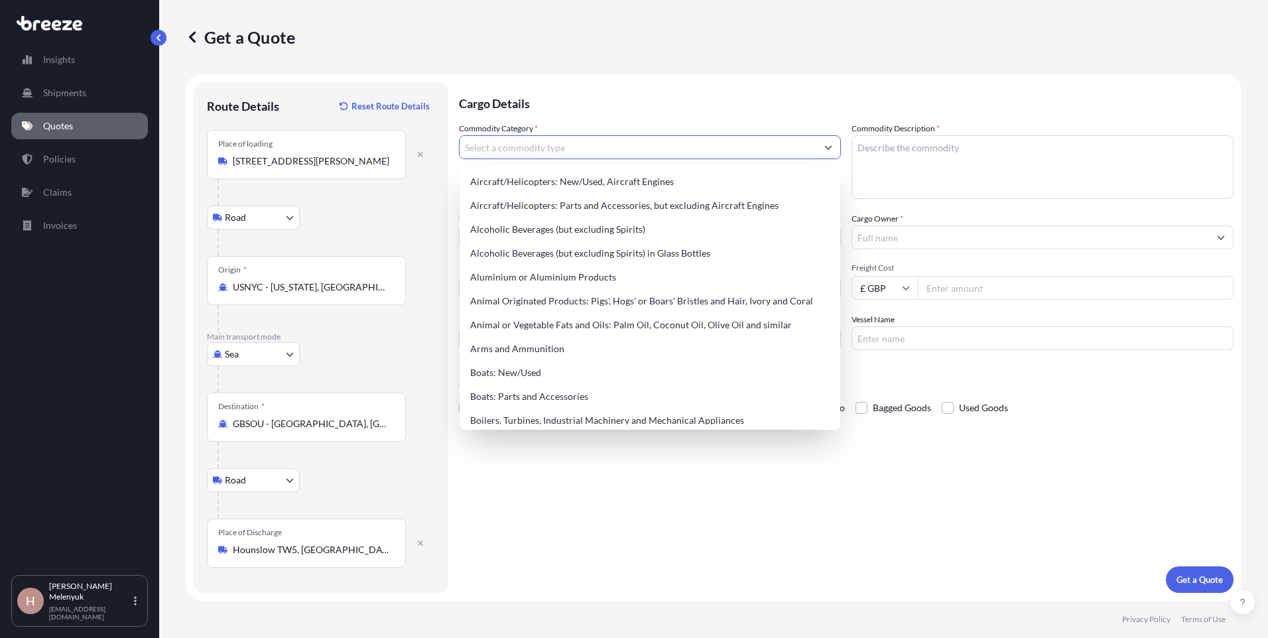
click at [599, 139] on input "Commodity Category *" at bounding box center [637, 147] width 357 height 24
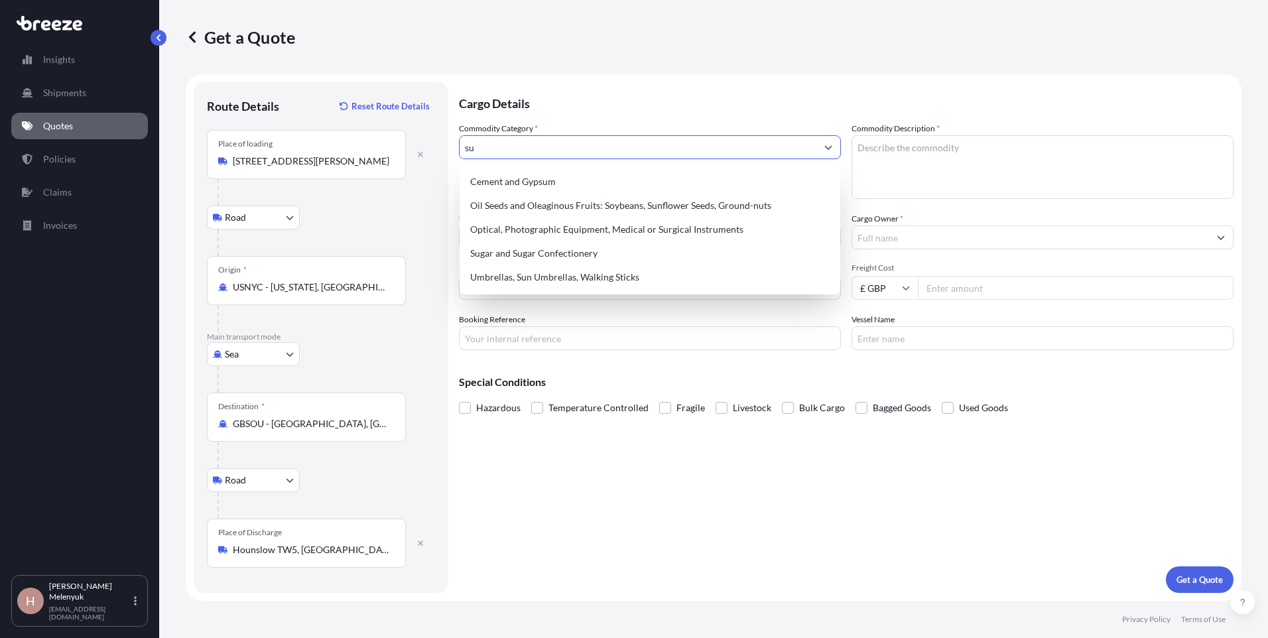
type input "s"
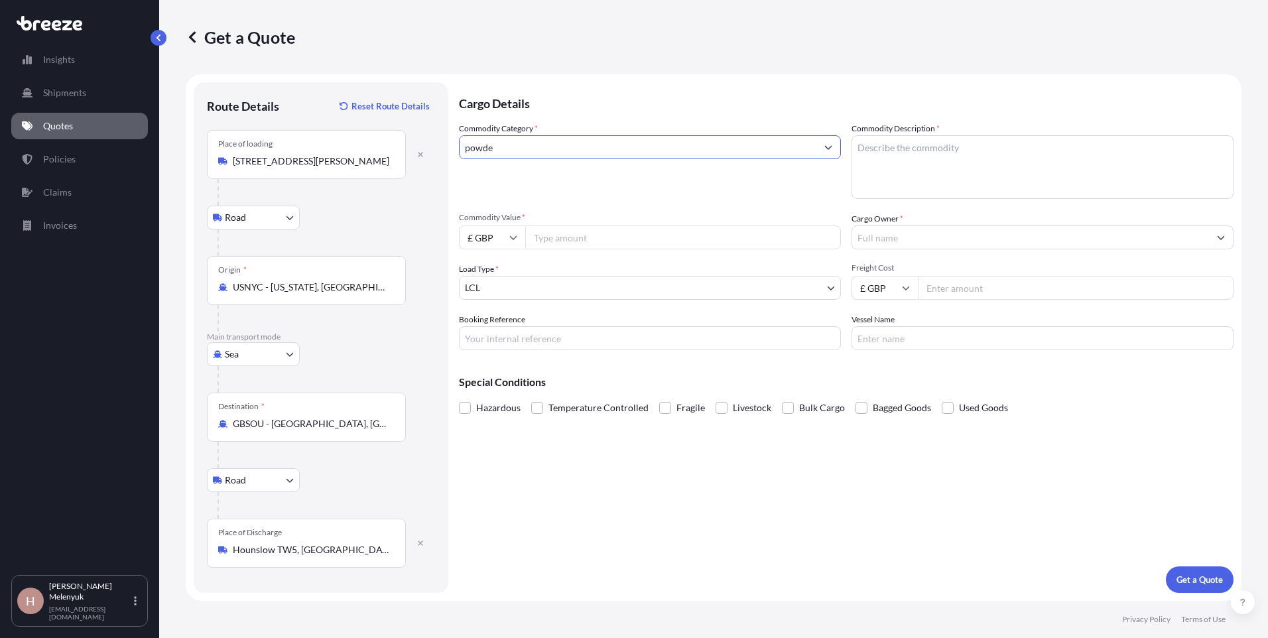
click at [827, 149] on icon "Show suggestions" at bounding box center [828, 147] width 8 height 8
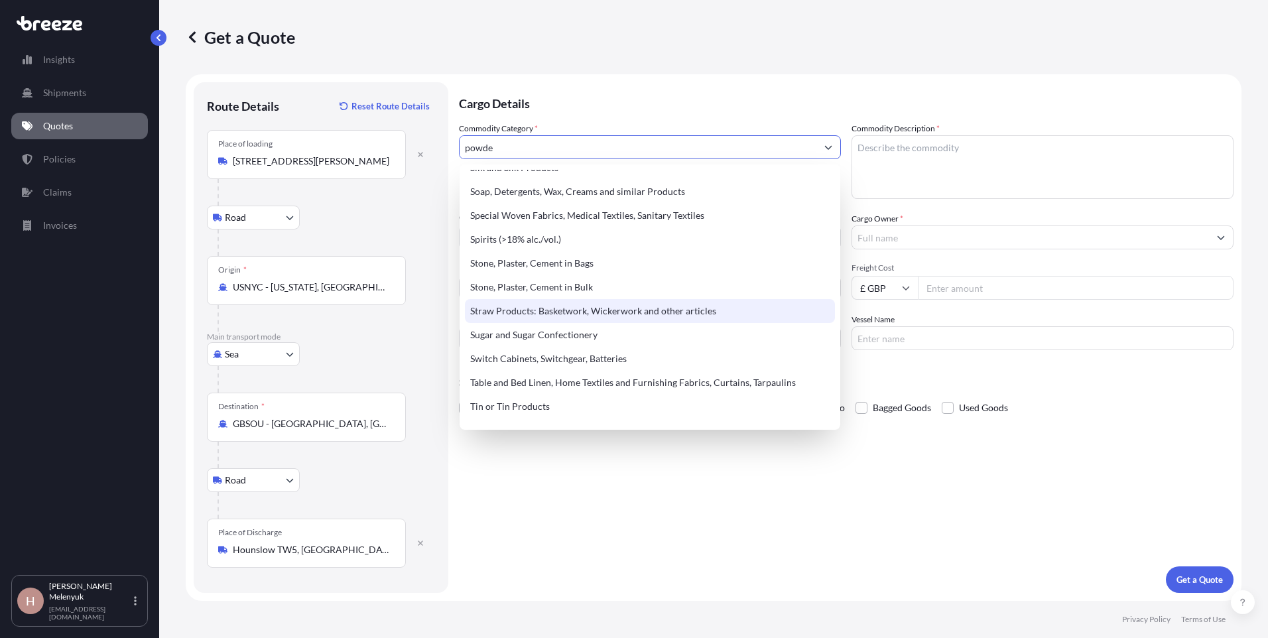
scroll to position [2710, 0]
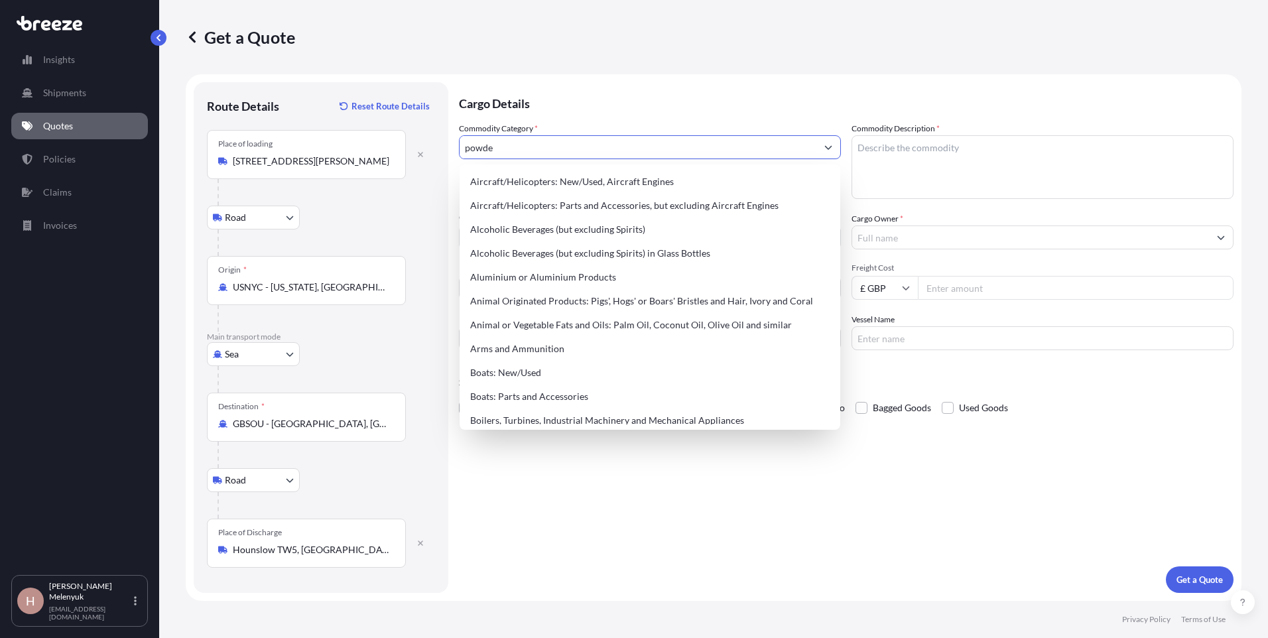
drag, startPoint x: 517, startPoint y: 152, endPoint x: 369, endPoint y: 194, distance: 154.3
click at [369, 194] on form "Route Details Reset Route Details Place of loading [STREET_ADDRESS][GEOGRAPHIC_…" at bounding box center [713, 337] width 1055 height 526
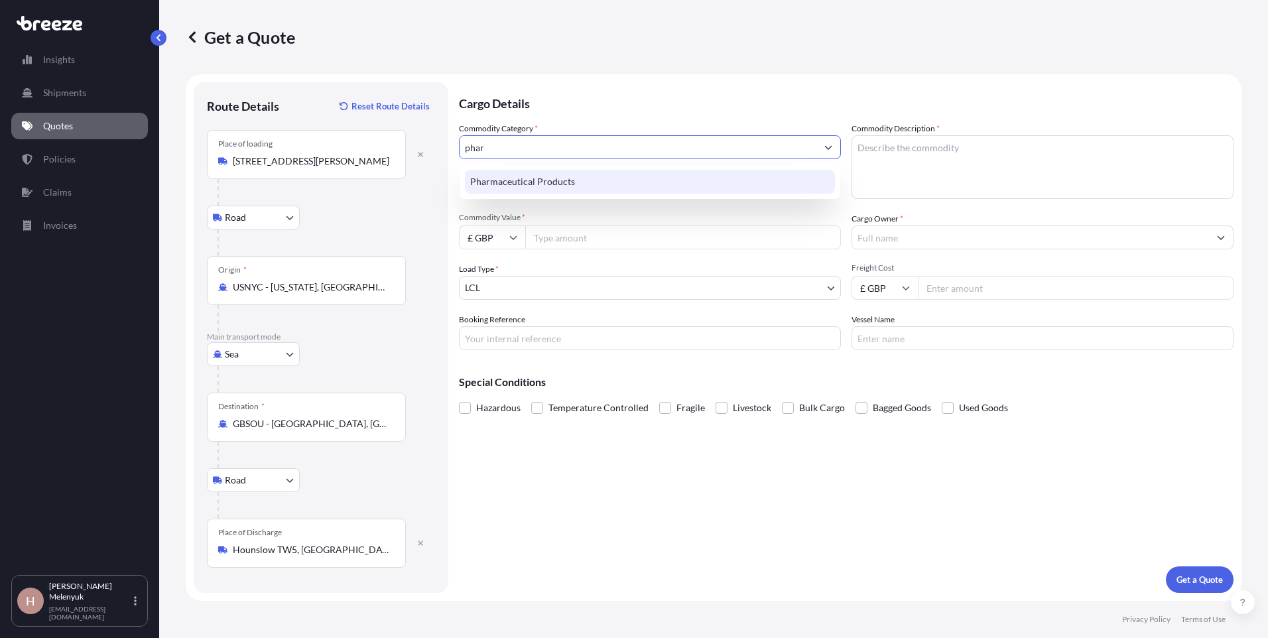
click at [548, 187] on div "Pharmaceutical Products" at bounding box center [650, 182] width 370 height 24
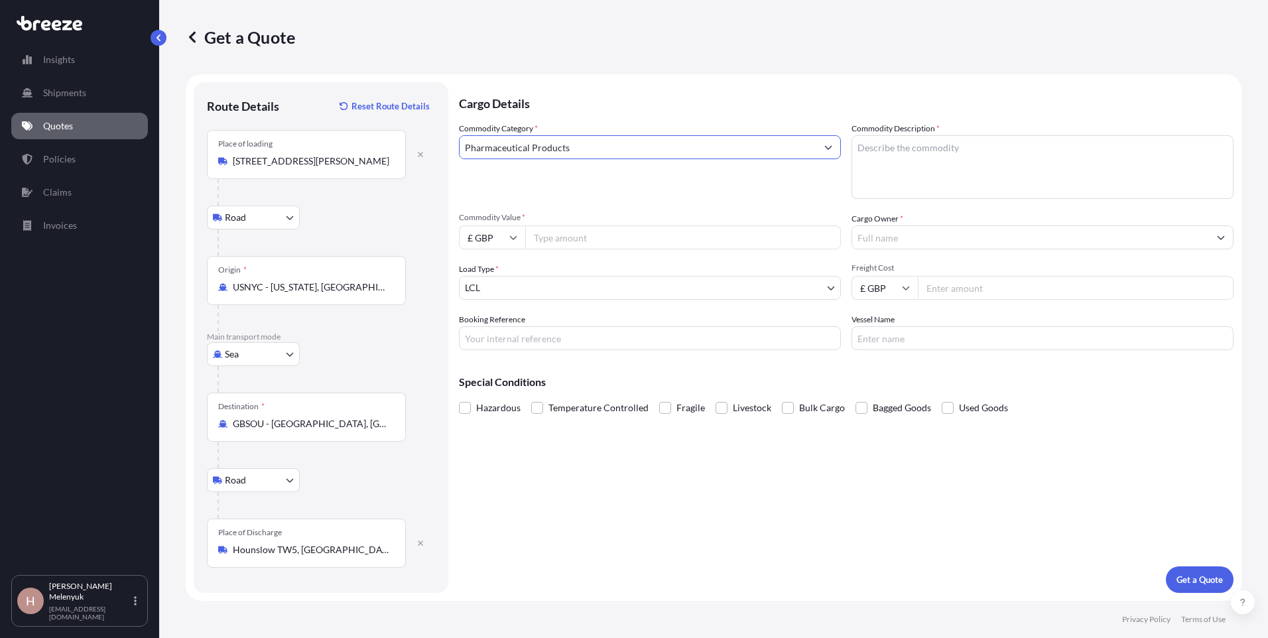
type input "Pharmaceutical Products"
click at [843, 158] on textarea "Commodity Description *" at bounding box center [1042, 167] width 382 height 64
type textarea "Hormone balance powder"
click at [656, 239] on input "Commodity Value *" at bounding box center [683, 237] width 316 height 24
type input "190"
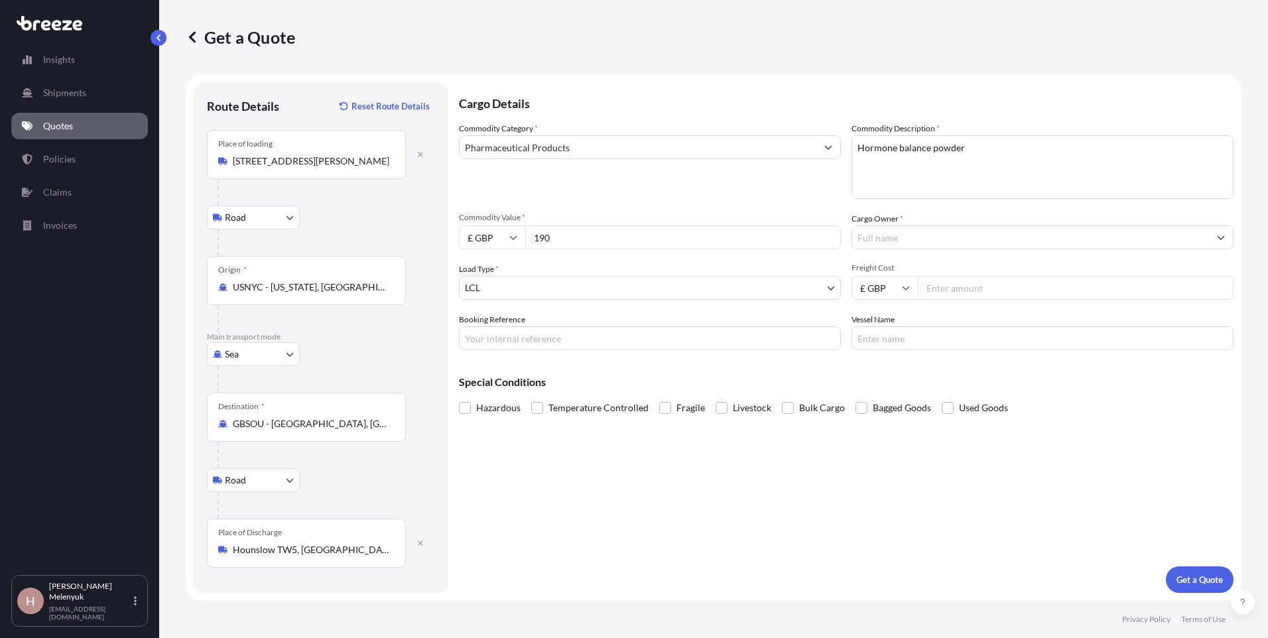
click at [493, 228] on input "£ GBP" at bounding box center [492, 237] width 66 height 24
click at [490, 332] on div "$ USD" at bounding box center [492, 329] width 56 height 25
type input "$ USD"
click at [575, 231] on input "190" at bounding box center [683, 237] width 316 height 24
type input "190608.00"
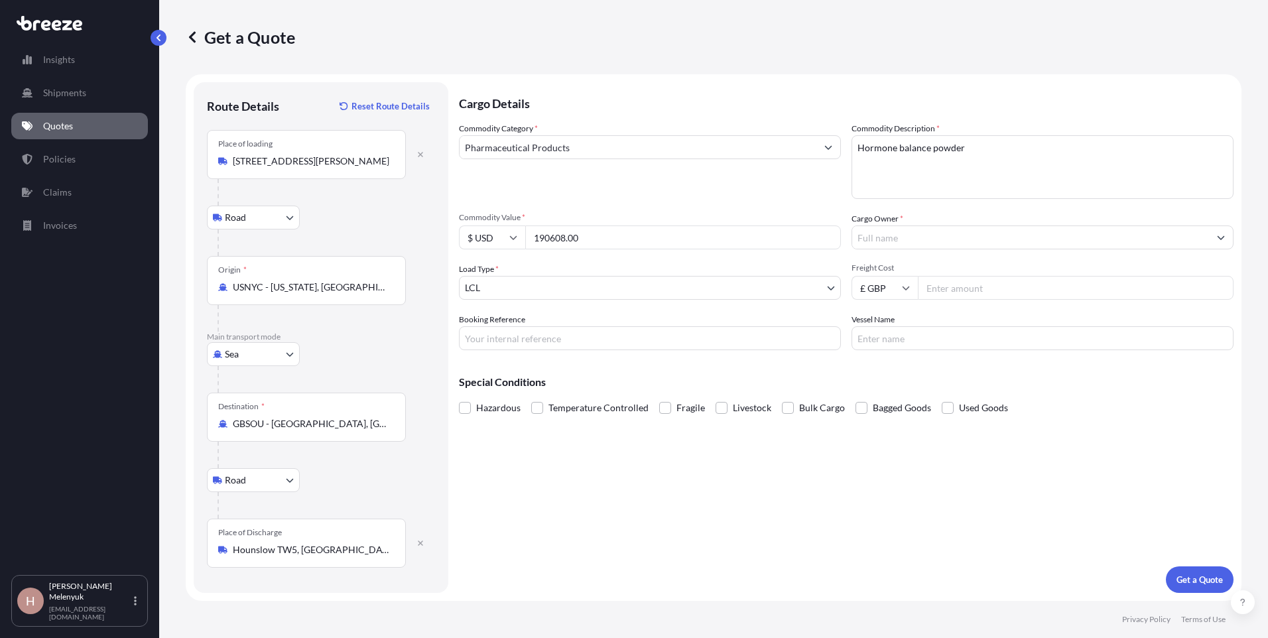
click at [843, 237] on input "Cargo Owner *" at bounding box center [1030, 237] width 357 height 24
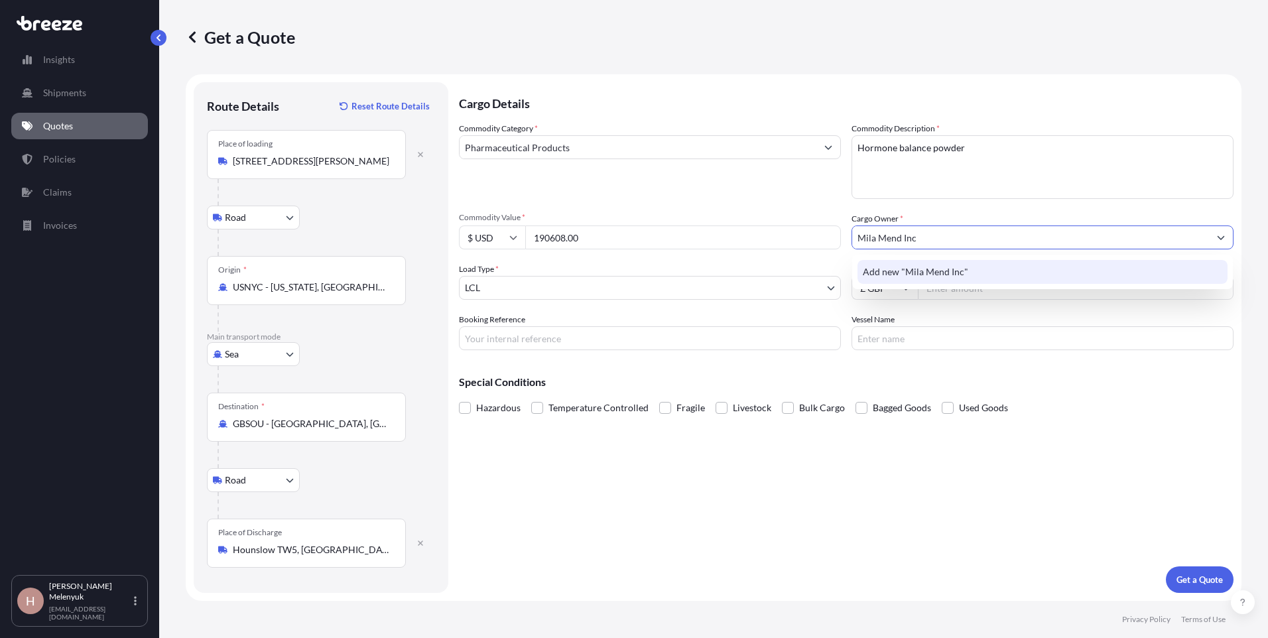
click at [843, 274] on span "Add new "Mila Mend Inc"" at bounding box center [915, 271] width 105 height 13
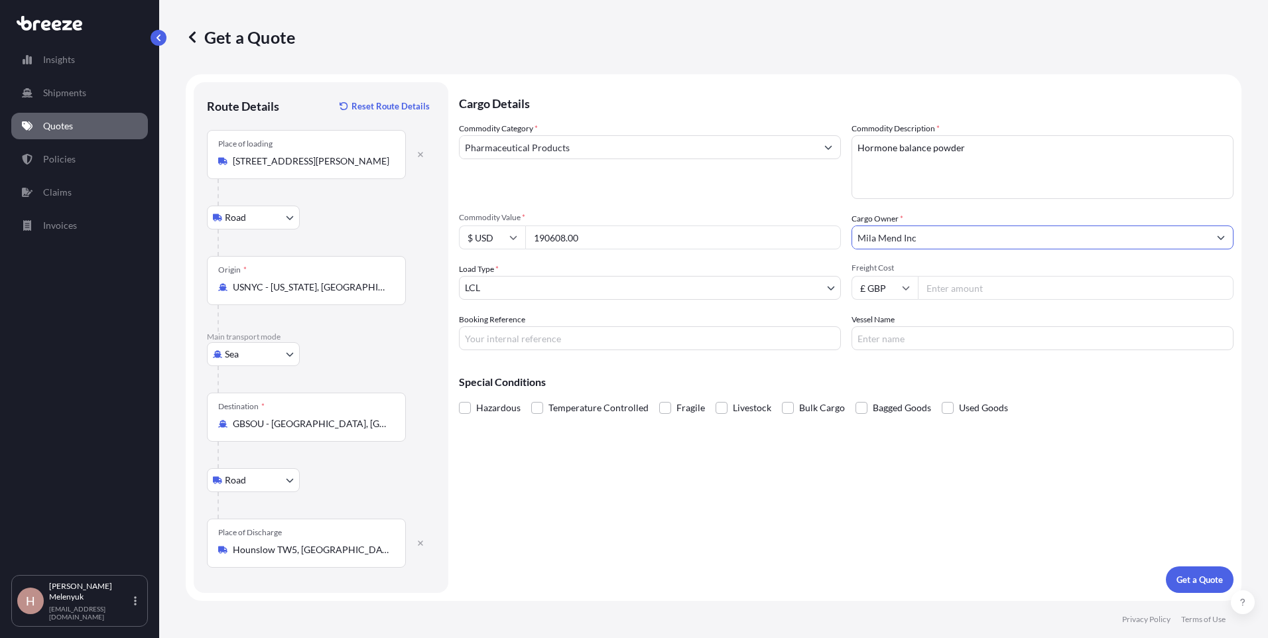
type input "Mila Mend Inc"
click at [843, 288] on input "Freight Cost" at bounding box center [1076, 288] width 316 height 24
type input "4000"
click at [596, 336] on input "Booking Reference" at bounding box center [650, 338] width 382 height 24
paste input "25122072"
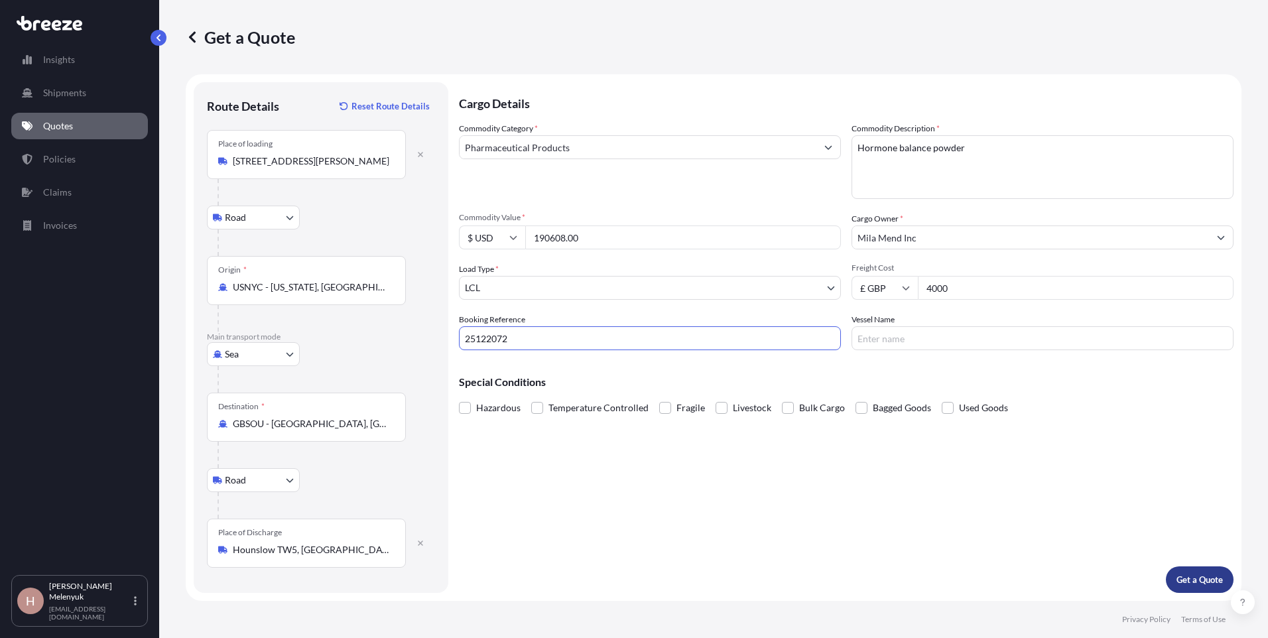
type input "25122072"
click at [843, 452] on p "Get a Quote" at bounding box center [1199, 579] width 46 height 13
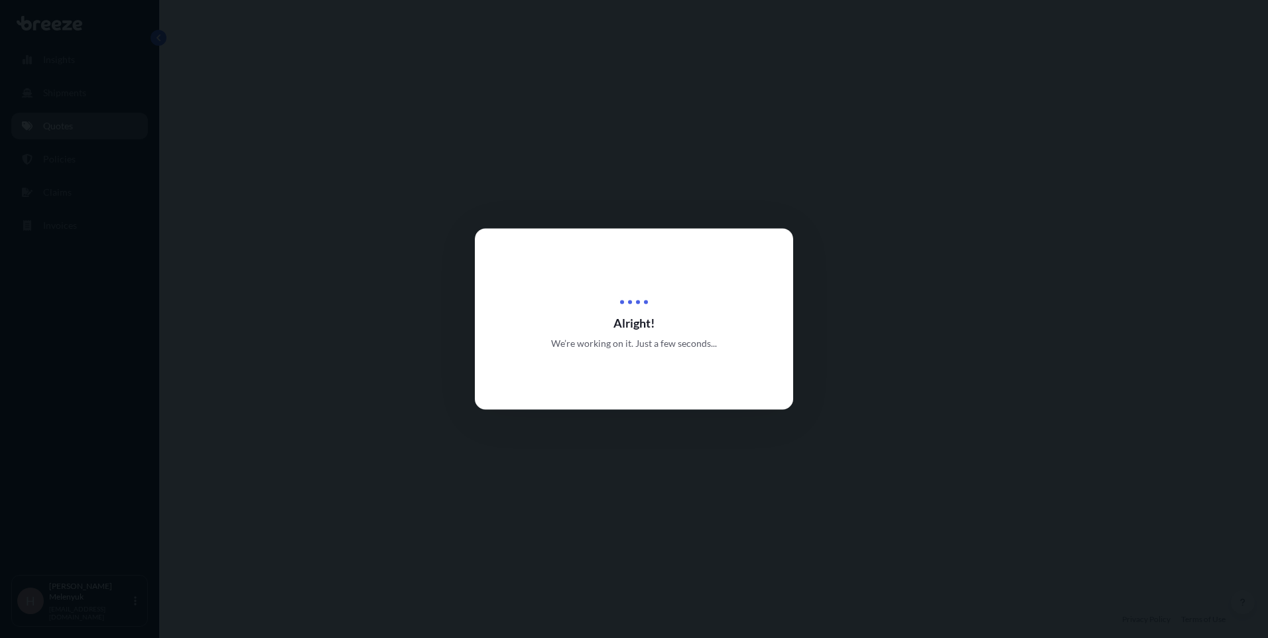
select select "Road"
select select "Sea"
select select "Road"
select select "1"
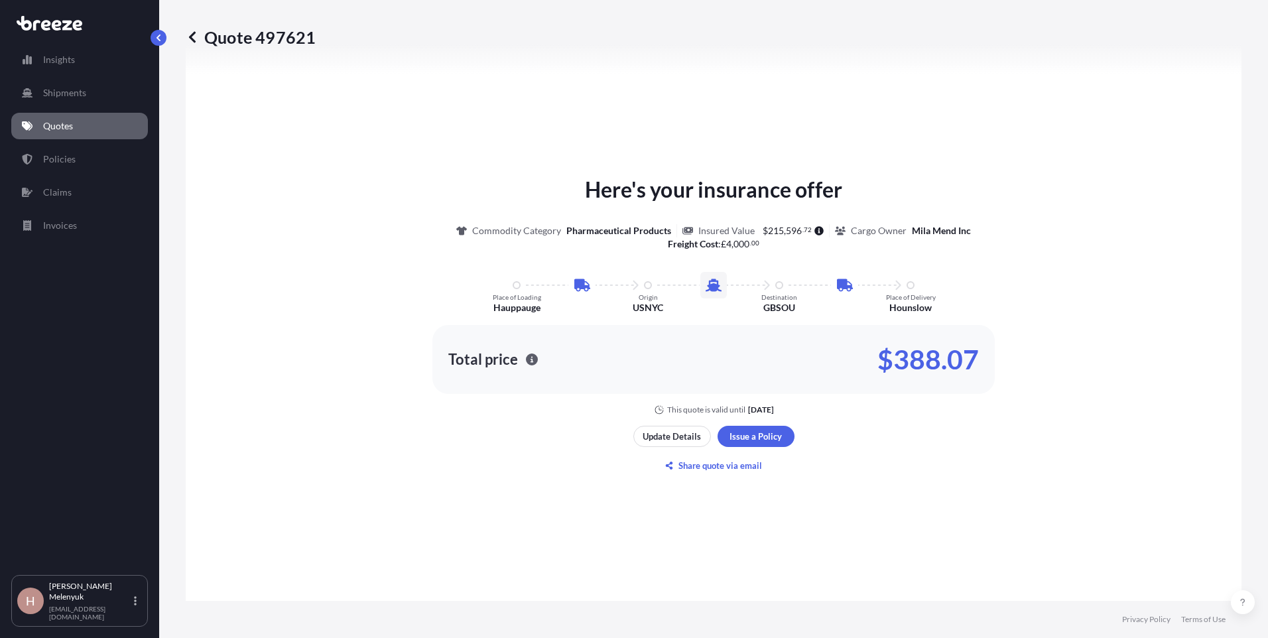
scroll to position [696, 0]
click at [75, 117] on link "Quotes" at bounding box center [79, 126] width 137 height 27
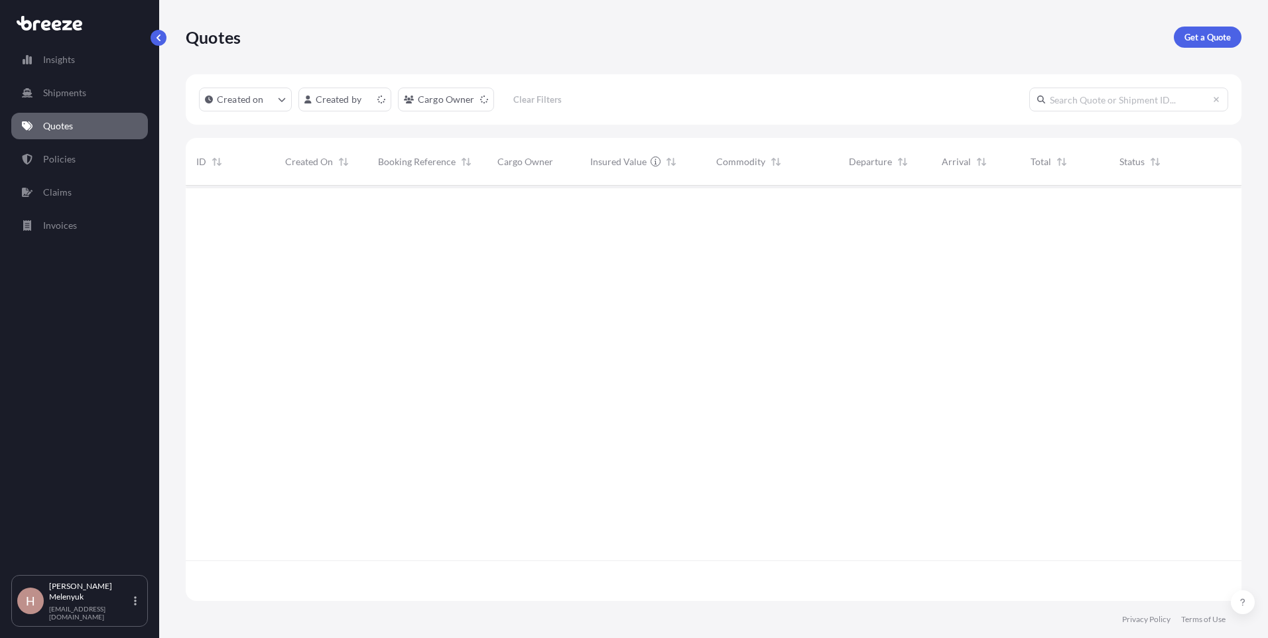
scroll to position [412, 1046]
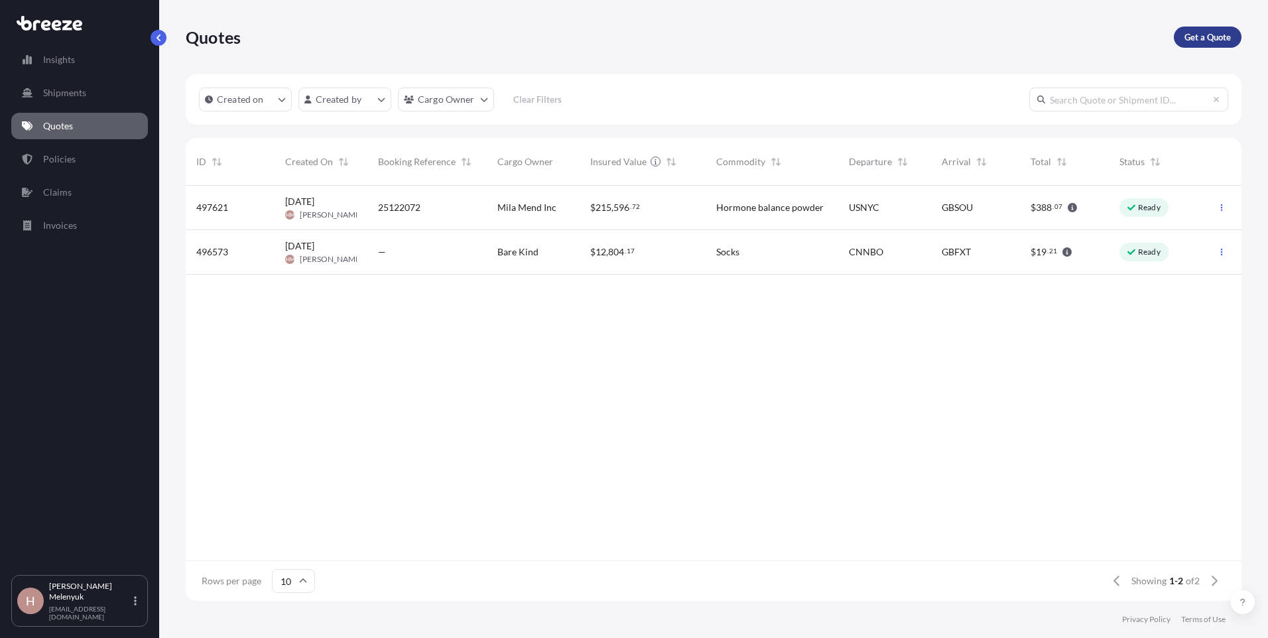
click at [843, 47] on link "Get a Quote" at bounding box center [1208, 37] width 68 height 21
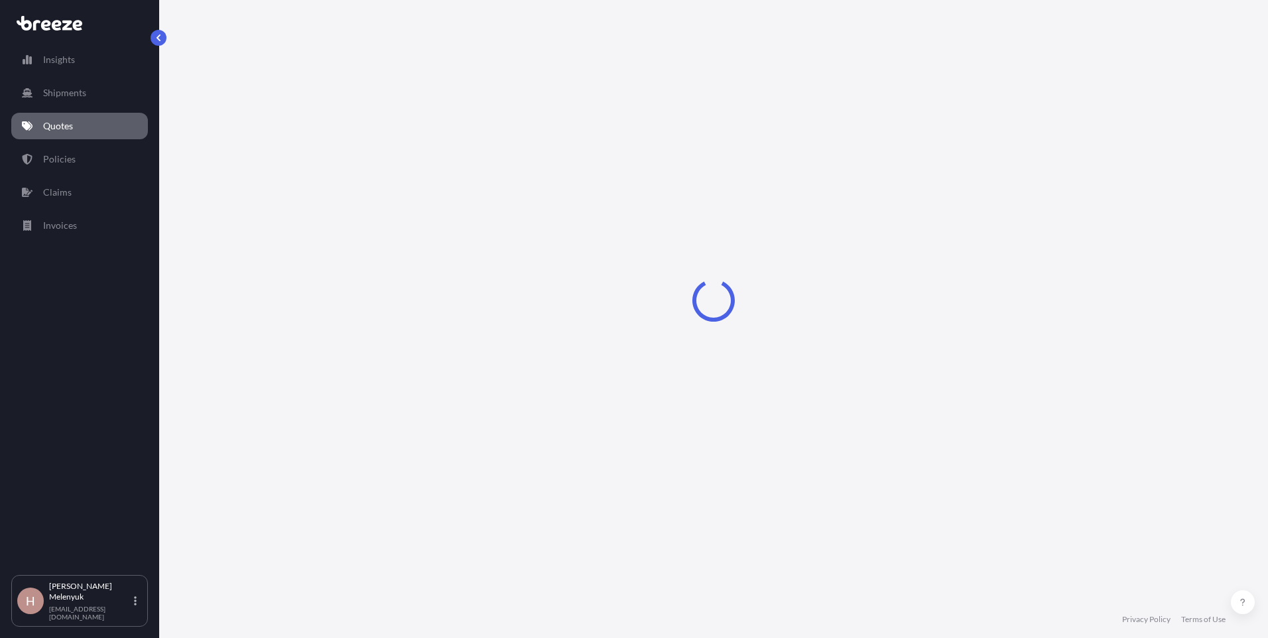
select select "Sea"
select select "1"
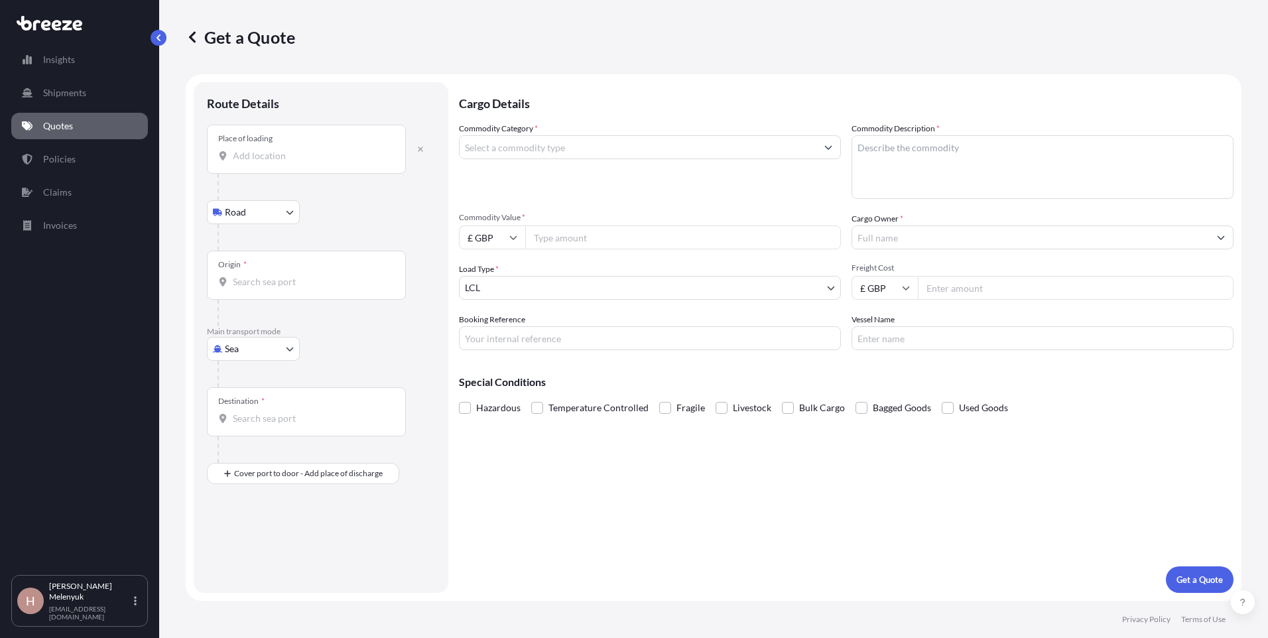
click at [304, 150] on input "Place of loading" at bounding box center [311, 155] width 156 height 13
click at [244, 145] on div "Place of loading" at bounding box center [306, 149] width 199 height 49
click at [244, 149] on input "Place of loading" at bounding box center [311, 155] width 156 height 13
paste input "[STREET_ADDRESS][PERSON_NAME]"
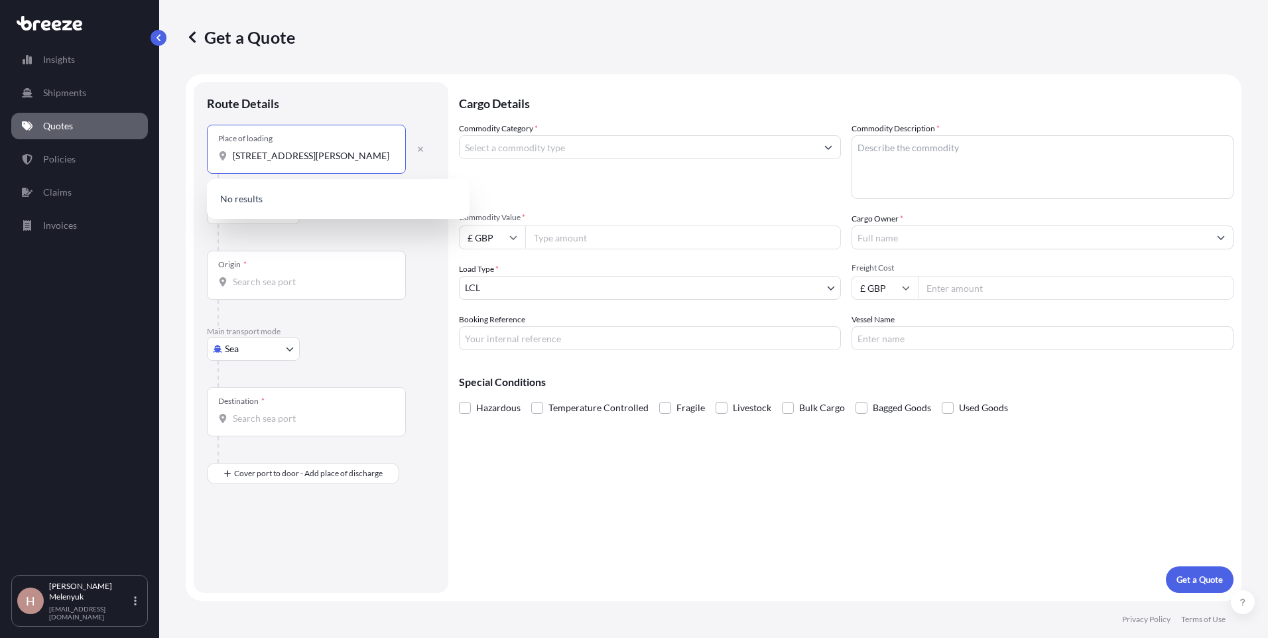
scroll to position [0, 55]
click at [286, 198] on span "[STREET_ADDRESS][PERSON_NAME]" at bounding box center [330, 200] width 156 height 13
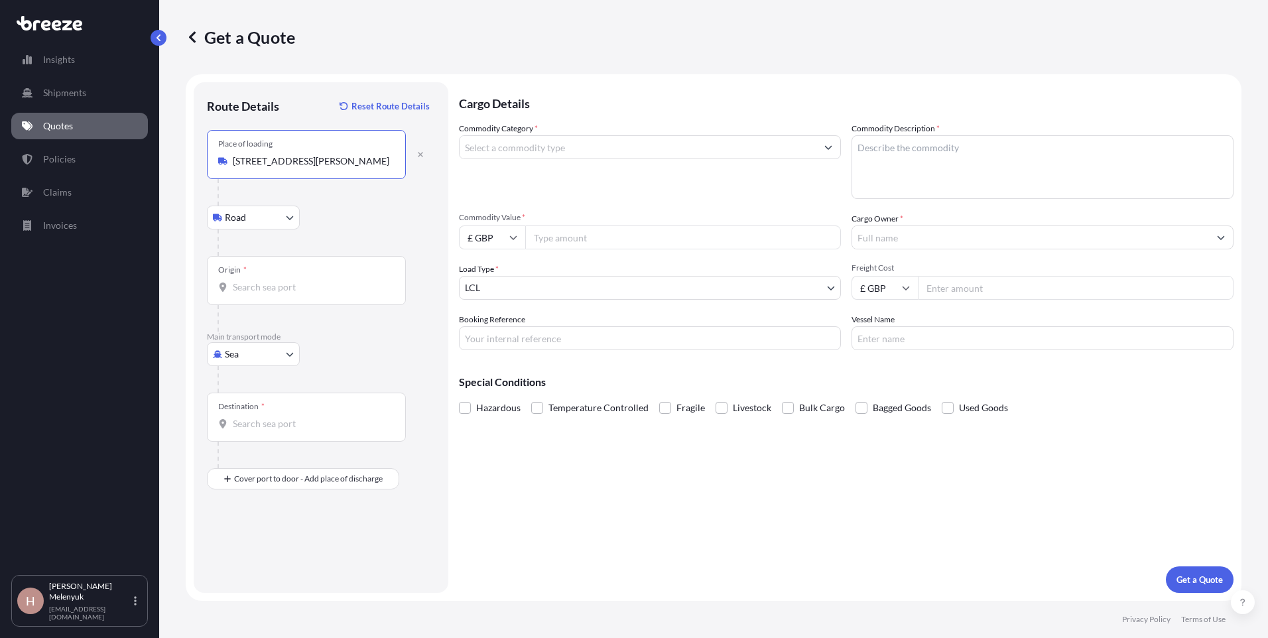
type input "[STREET_ADDRESS][PERSON_NAME]"
click at [281, 280] on div "Origin *" at bounding box center [306, 280] width 199 height 49
click at [281, 280] on input "Origin *" at bounding box center [311, 286] width 156 height 13
type input "USNYC - [US_STATE], [GEOGRAPHIC_DATA]"
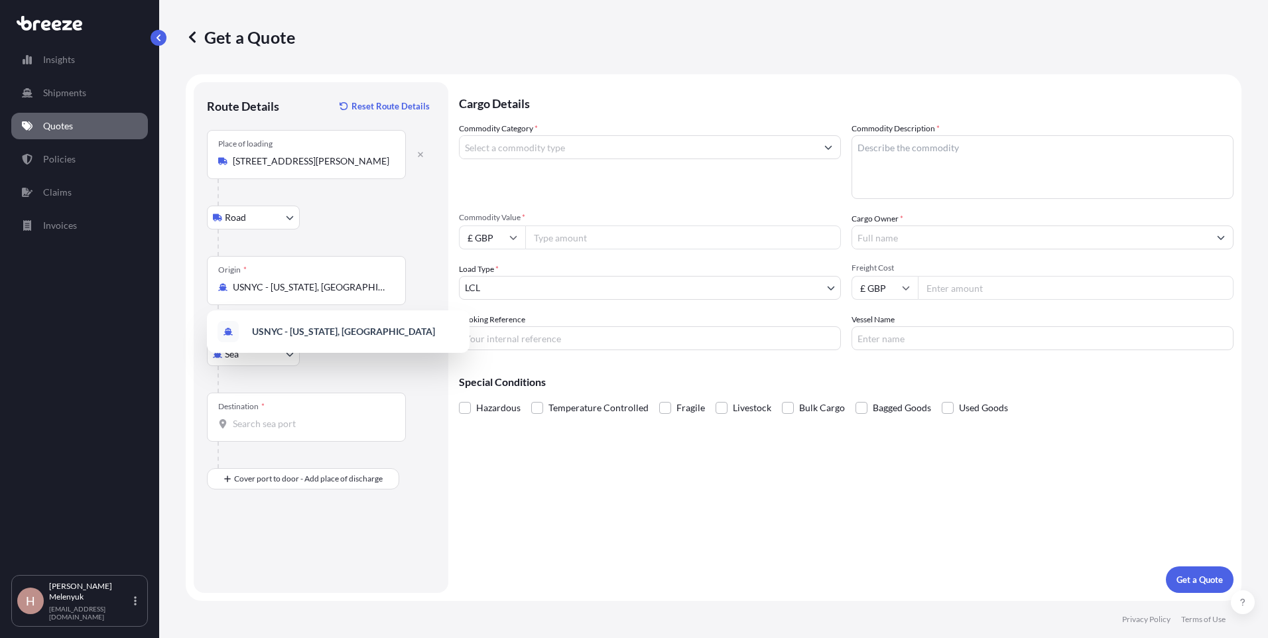
click at [263, 412] on div "Destination *" at bounding box center [306, 416] width 199 height 49
click at [263, 417] on input "Destination *" at bounding box center [311, 423] width 156 height 13
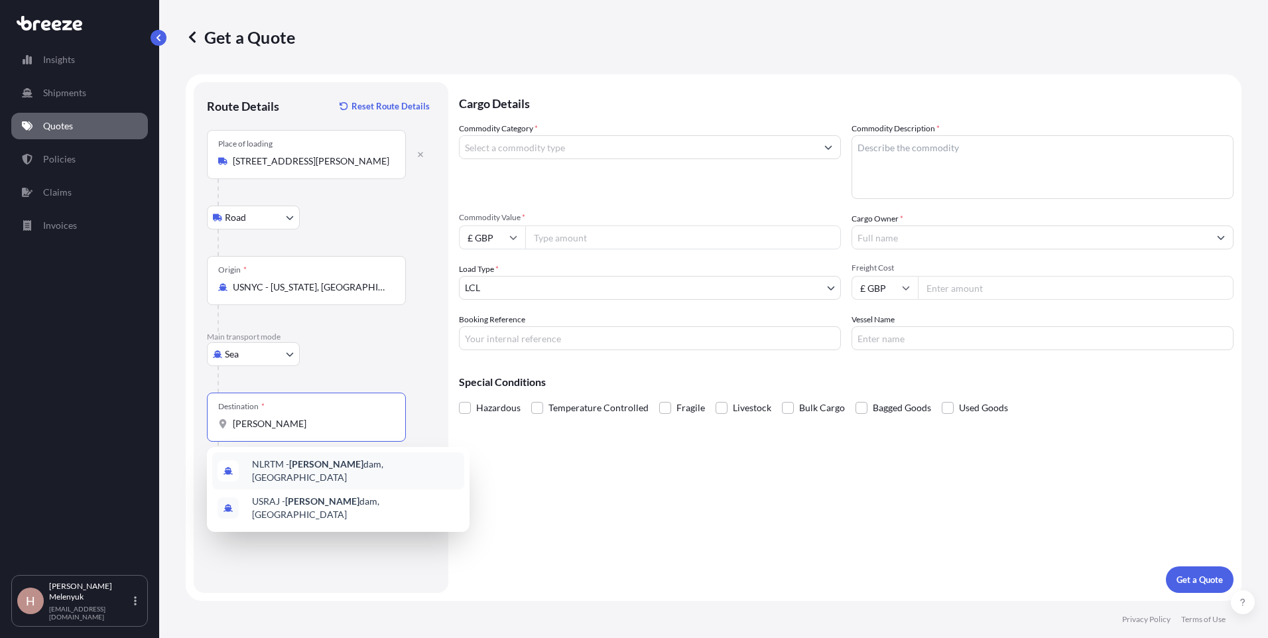
click at [331, 452] on span "NLRTM - [PERSON_NAME][GEOGRAPHIC_DATA], [GEOGRAPHIC_DATA]" at bounding box center [355, 470] width 207 height 27
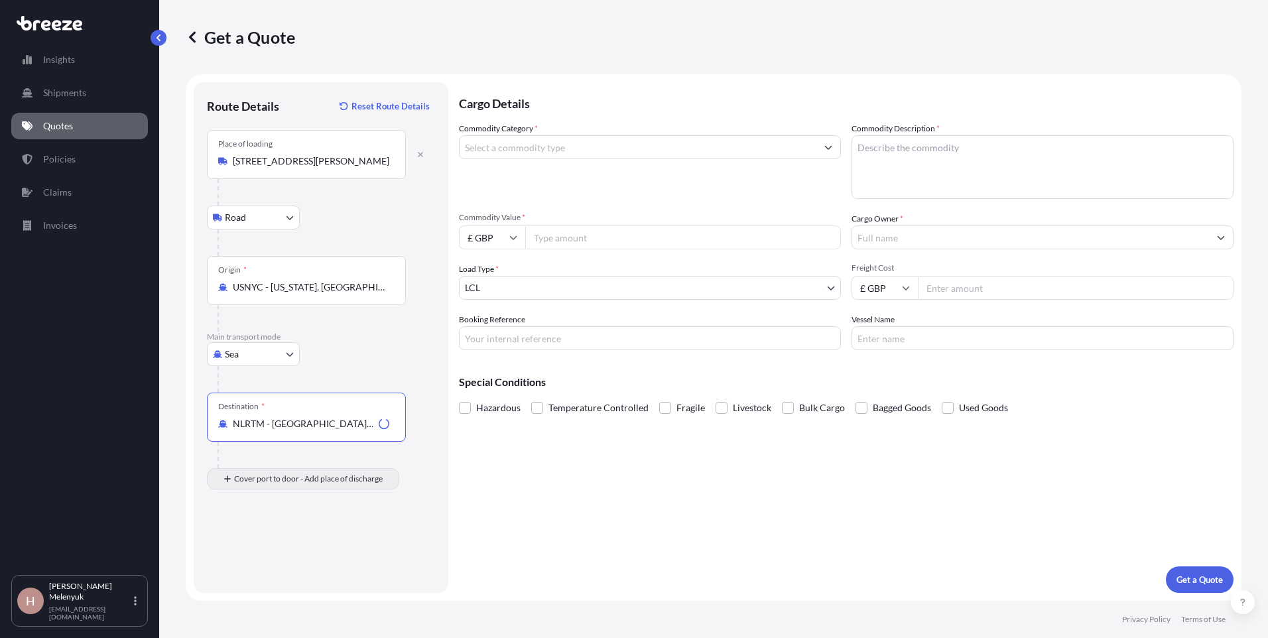
type input "NLRTM - [GEOGRAPHIC_DATA], [GEOGRAPHIC_DATA]"
click at [269, 452] on div "Place of Discharge" at bounding box center [306, 542] width 199 height 49
click at [269, 452] on input "Place of Discharge" at bounding box center [311, 549] width 156 height 13
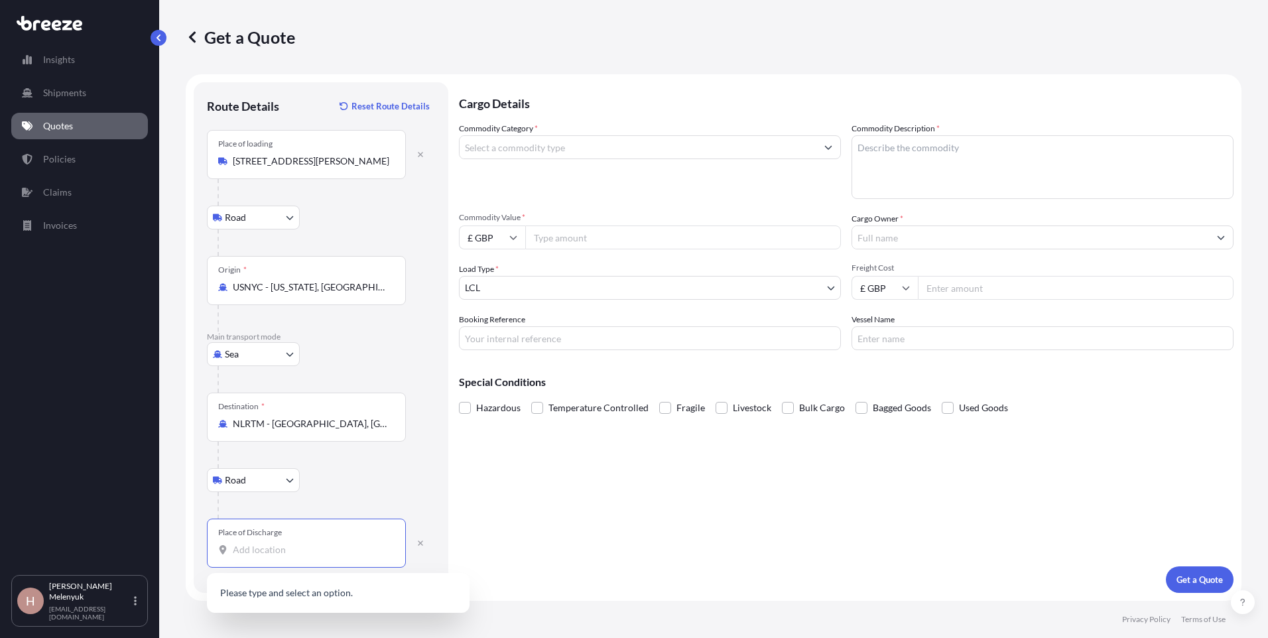
paste input "[STREET_ADDRESS]"
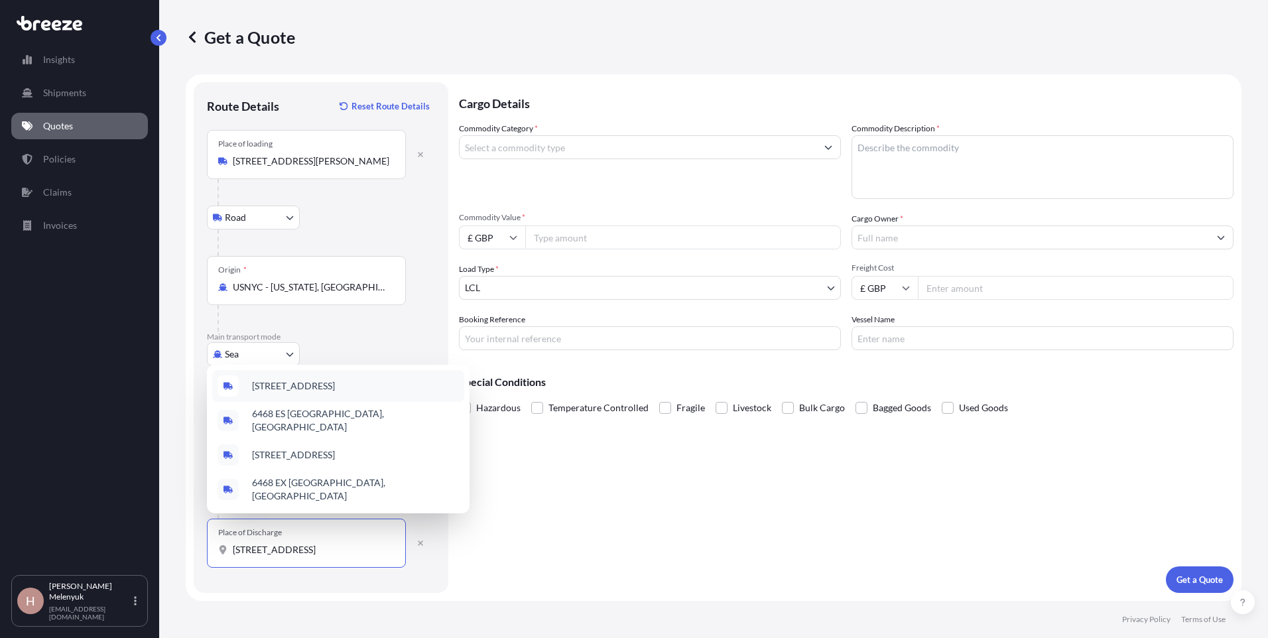
click at [328, 392] on span "[STREET_ADDRESS]" at bounding box center [293, 385] width 83 height 13
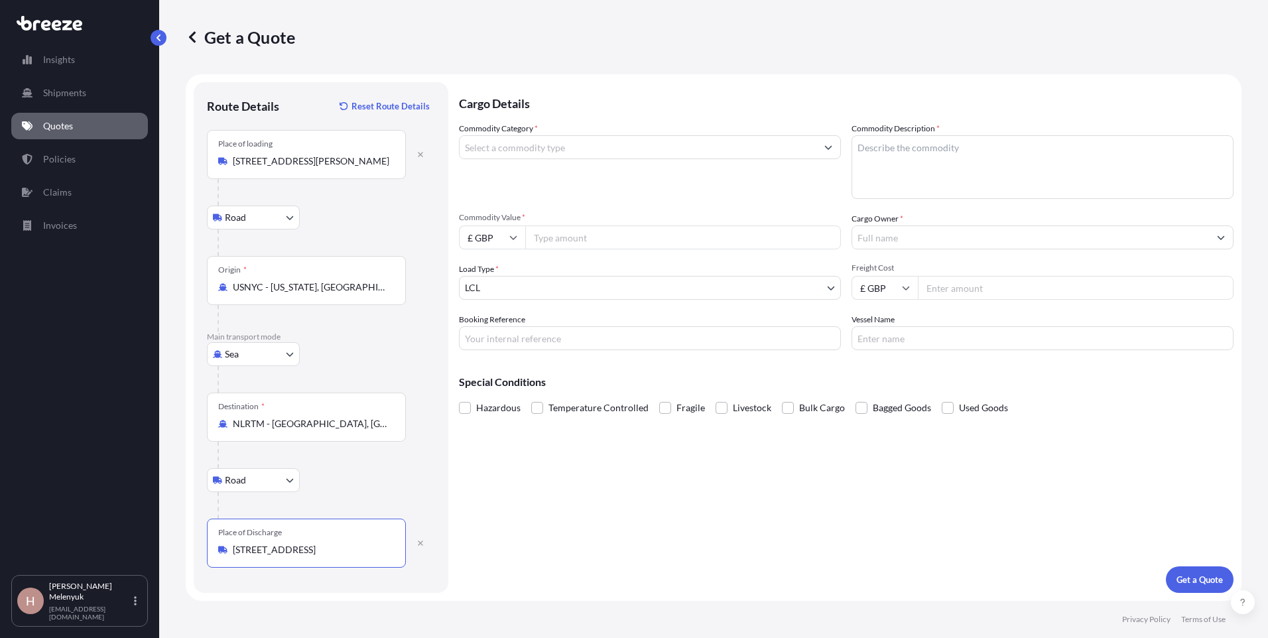
type input "[STREET_ADDRESS]"
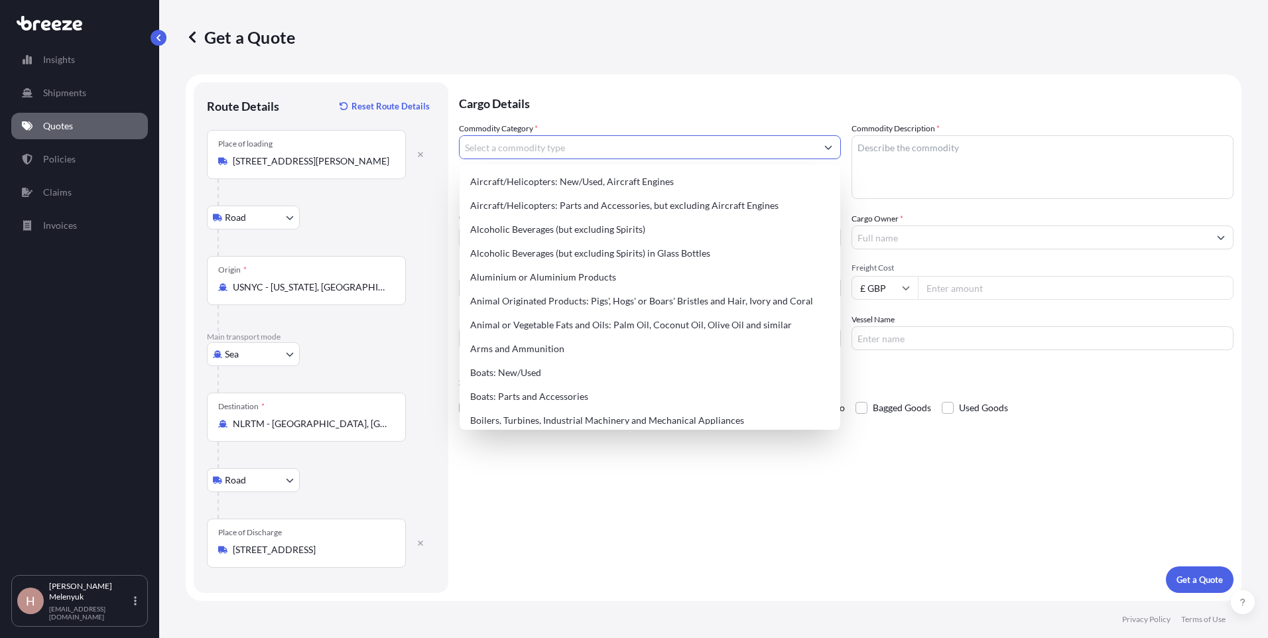
click at [567, 154] on input "Commodity Category *" at bounding box center [637, 147] width 357 height 24
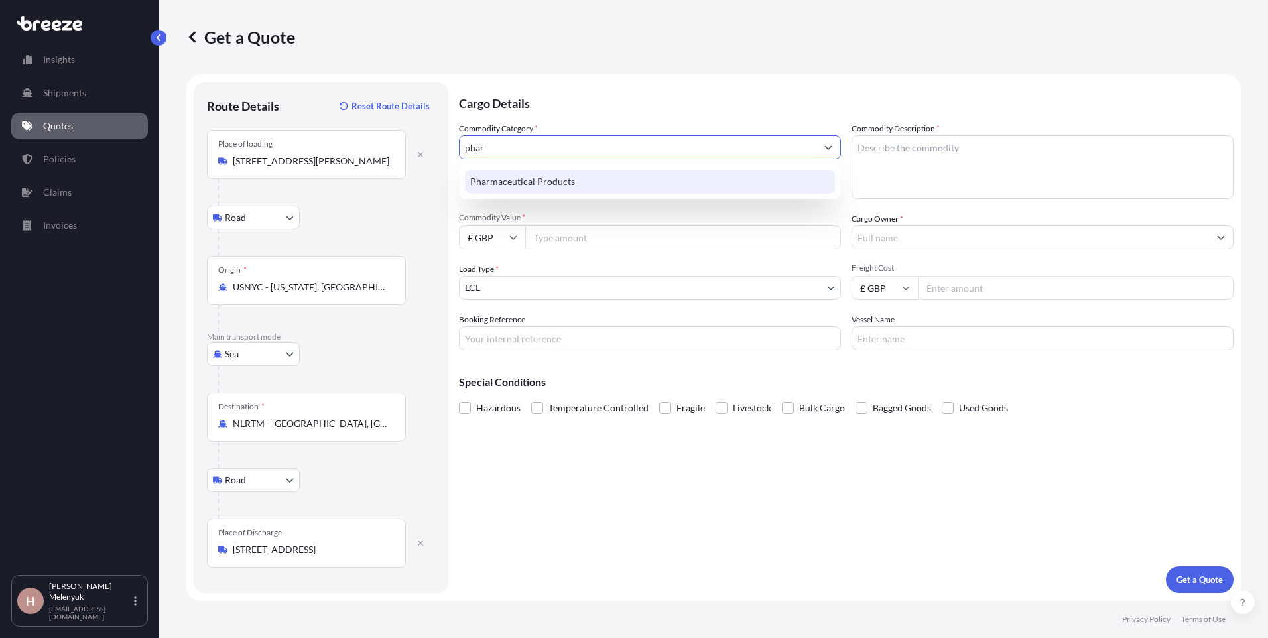
click at [573, 188] on div "Pharmaceutical Products" at bounding box center [650, 182] width 370 height 24
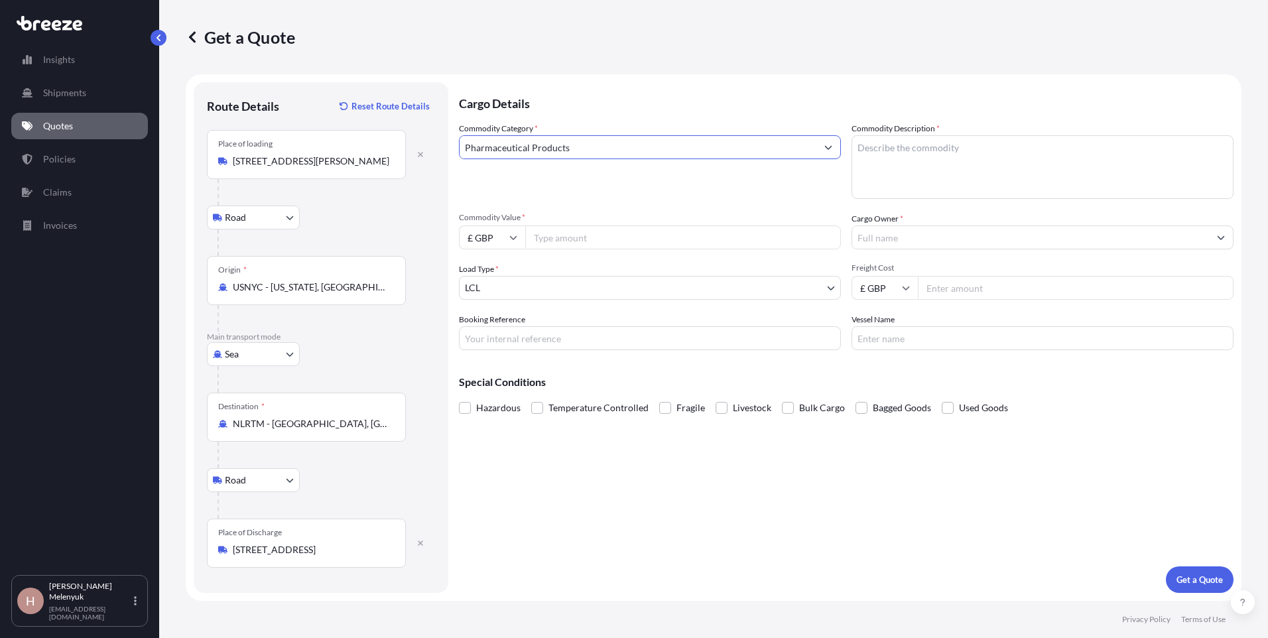
type input "Pharmaceutical Products"
click at [843, 145] on textarea "Commodity Description *" at bounding box center [1042, 167] width 382 height 64
click at [843, 148] on textarea "Hormone balancepowder" at bounding box center [1042, 167] width 382 height 64
type textarea "Hormone balance powder"
click at [507, 241] on input "£ GBP" at bounding box center [492, 237] width 66 height 24
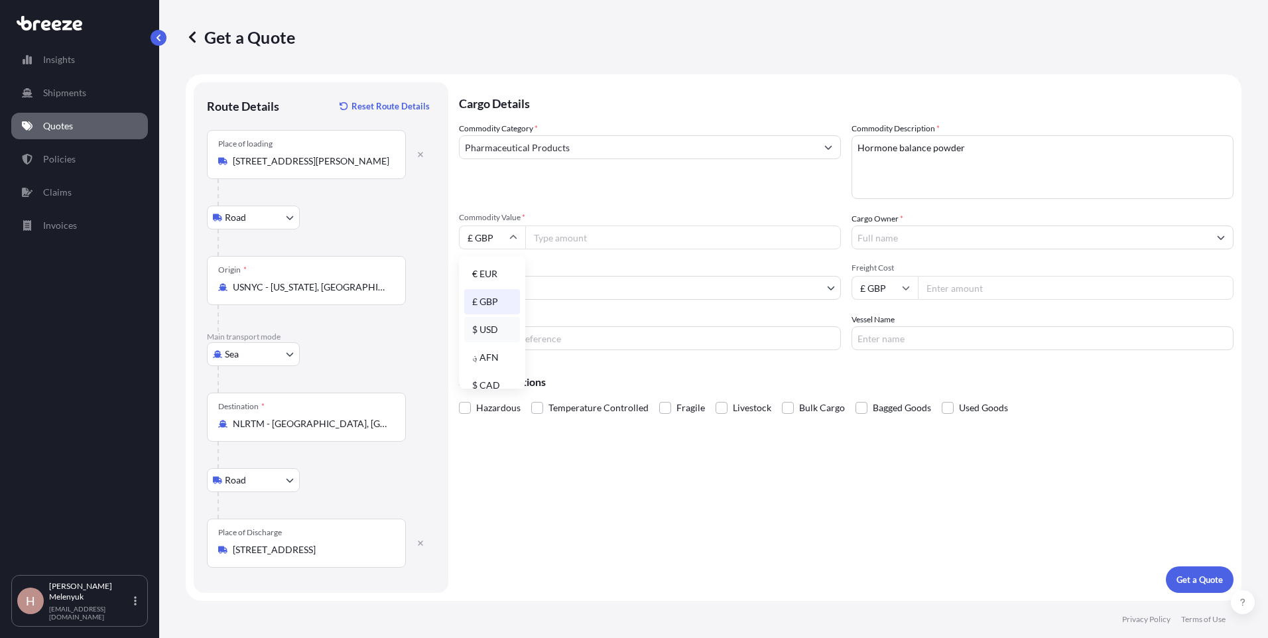
click at [488, 330] on div "$ USD" at bounding box center [492, 329] width 56 height 25
type input "$ USD"
click at [558, 241] on input "Commodity Value *" at bounding box center [683, 237] width 316 height 24
type input "187801.20"
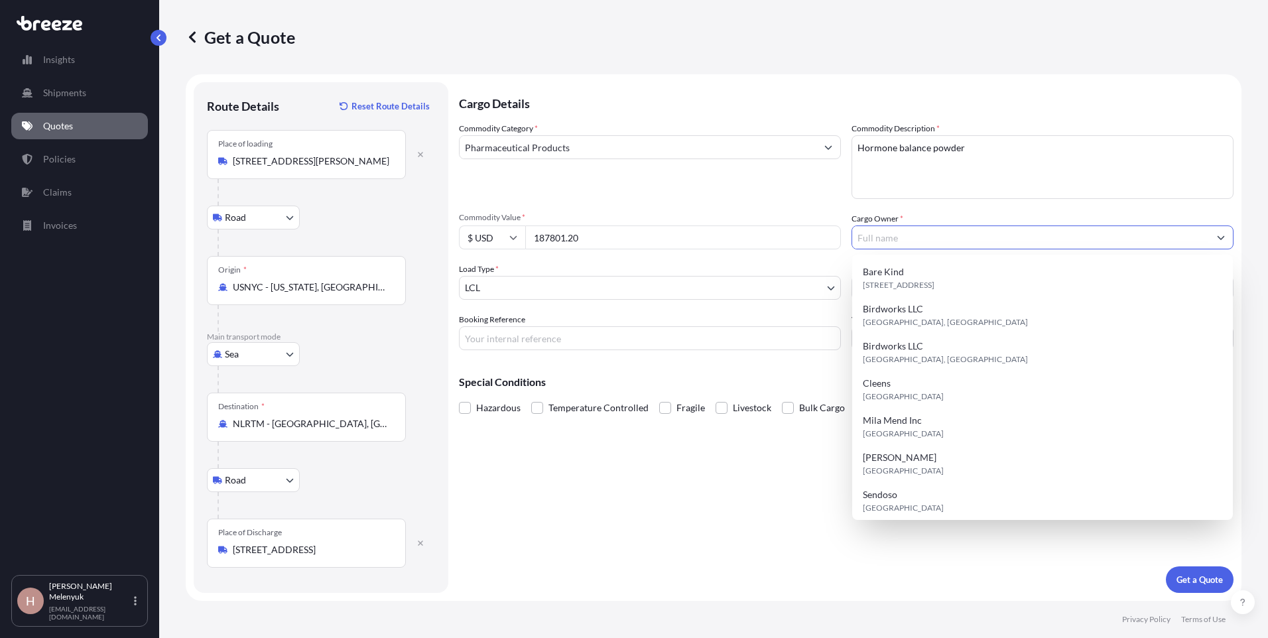
click at [843, 241] on input "Cargo Owner *" at bounding box center [1030, 237] width 357 height 24
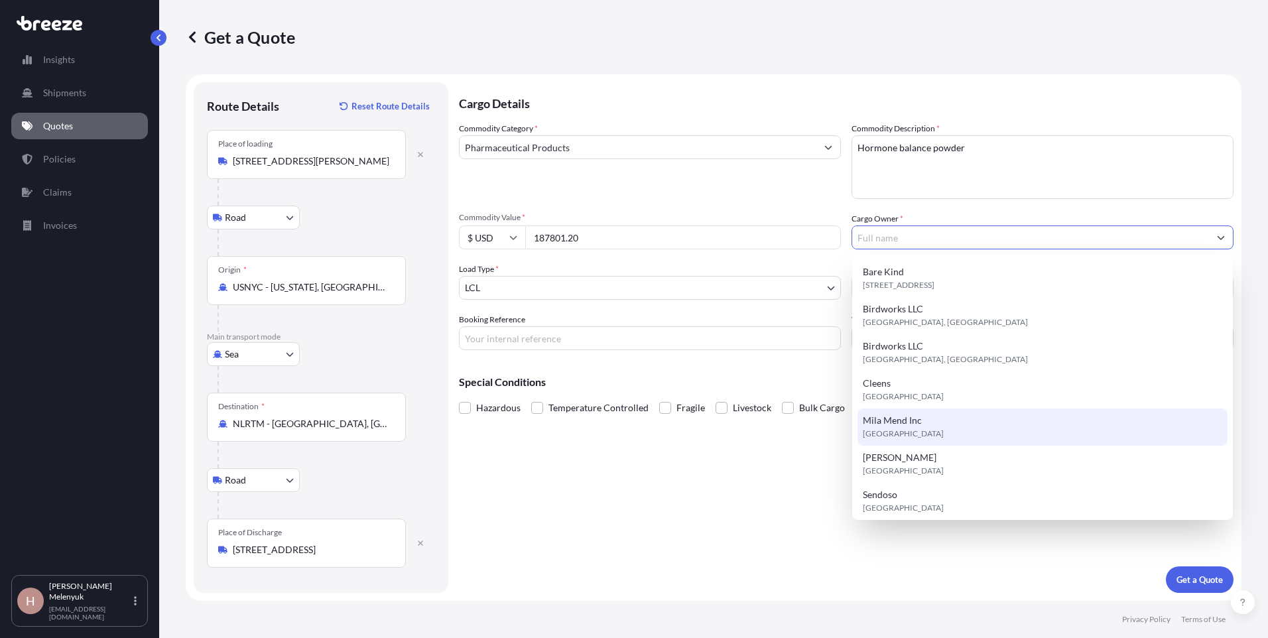
click at [843, 420] on div "Mila Mend Inc [GEOGRAPHIC_DATA]" at bounding box center [1042, 426] width 370 height 37
type input "Mila Mend Inc"
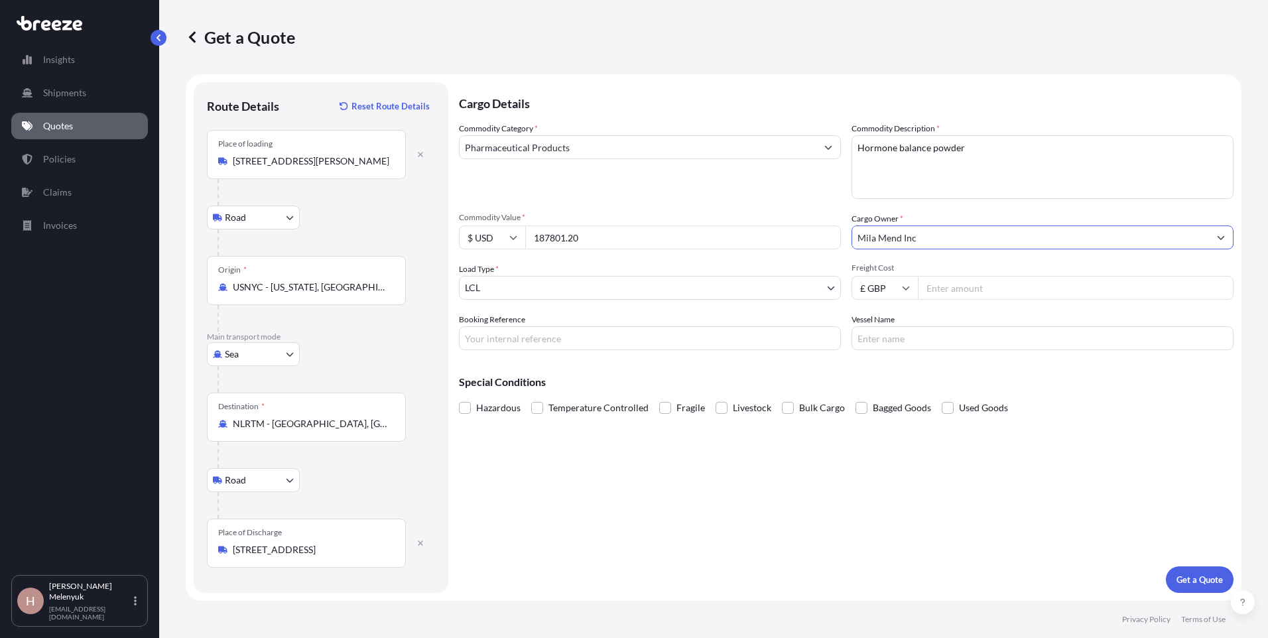
click at [843, 290] on input "Freight Cost" at bounding box center [1076, 288] width 316 height 24
type input "4500"
click at [665, 339] on input "Booking Reference" at bounding box center [650, 338] width 382 height 24
paste input "25122073"
type input "25122073"
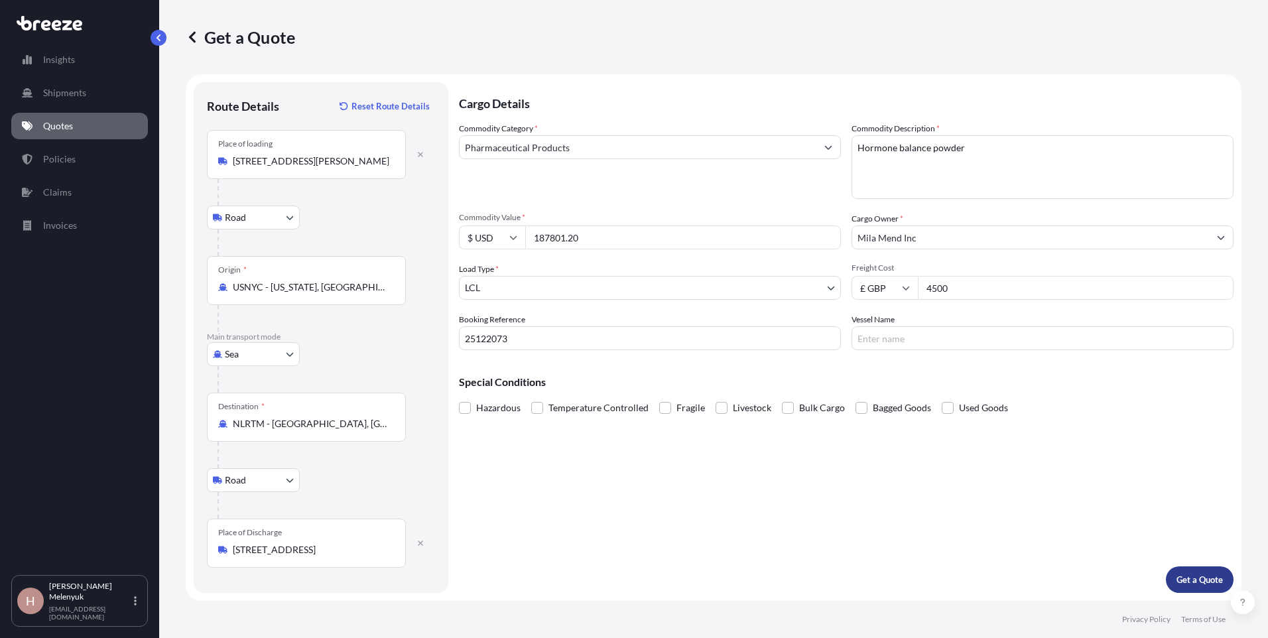
click at [843, 452] on p "Get a Quote" at bounding box center [1199, 579] width 46 height 13
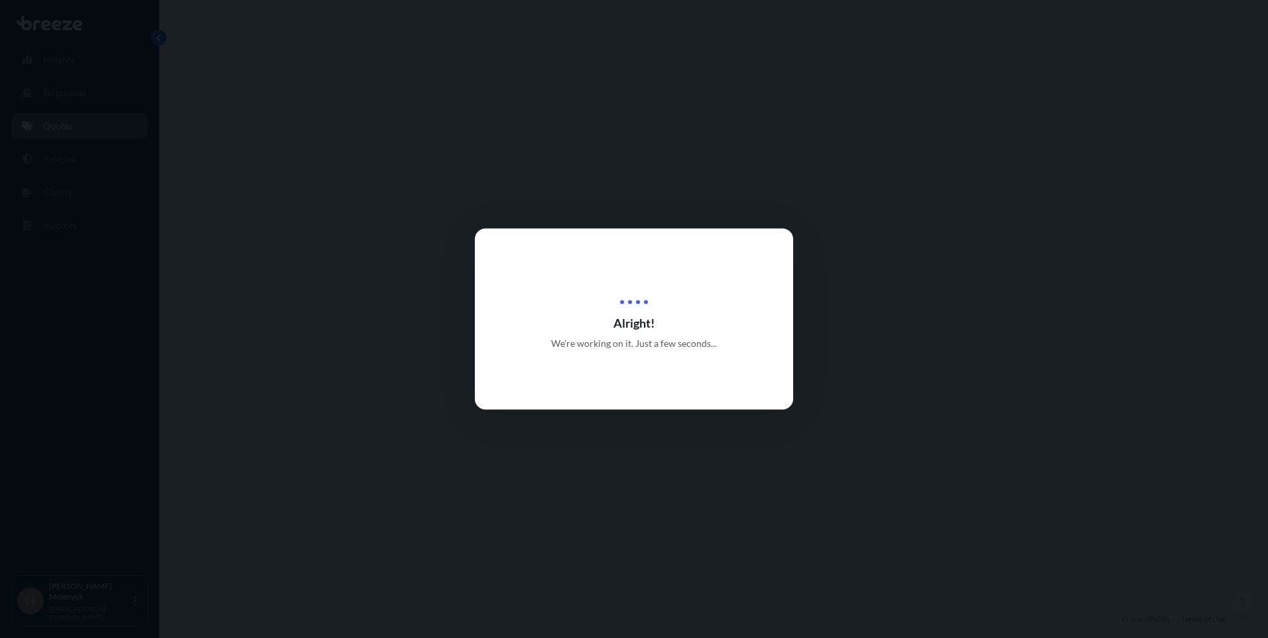
select select "Road"
select select "Sea"
select select "Road"
select select "1"
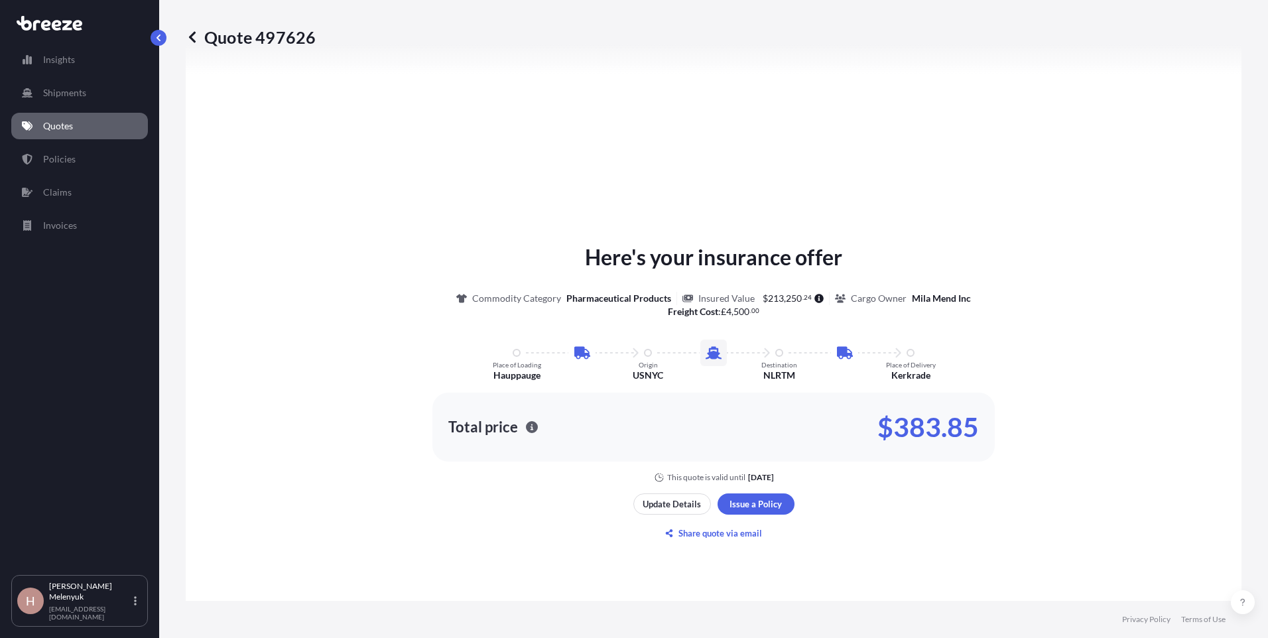
scroll to position [629, 0]
